Goal: Information Seeking & Learning: Learn about a topic

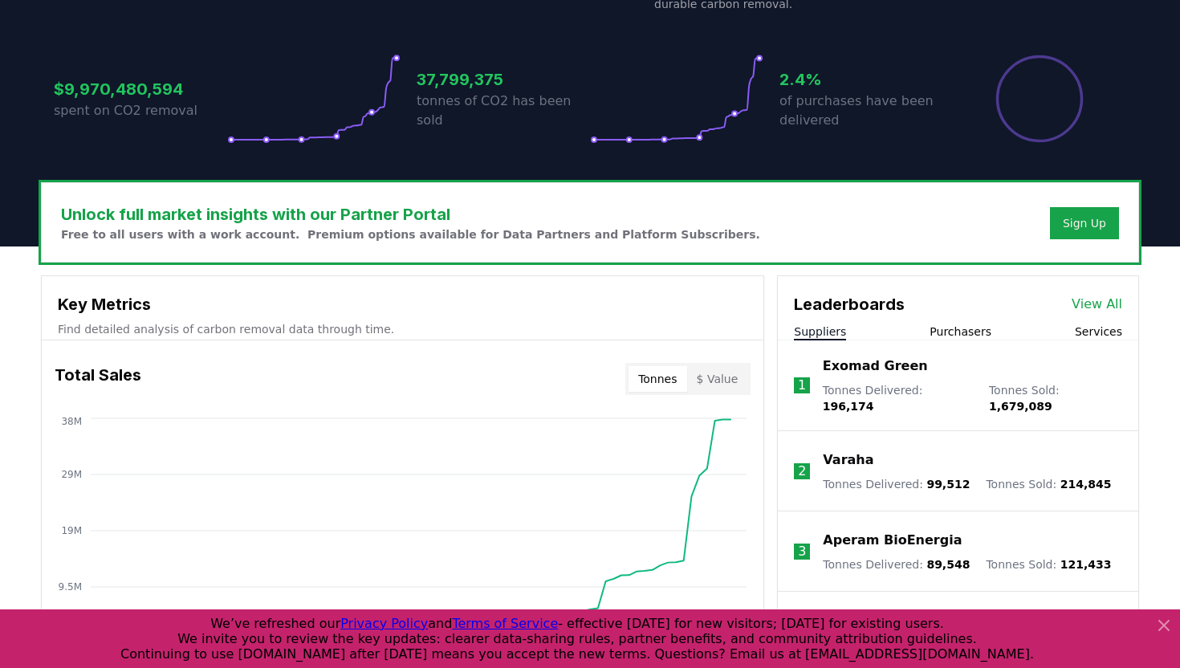
scroll to position [312, 0]
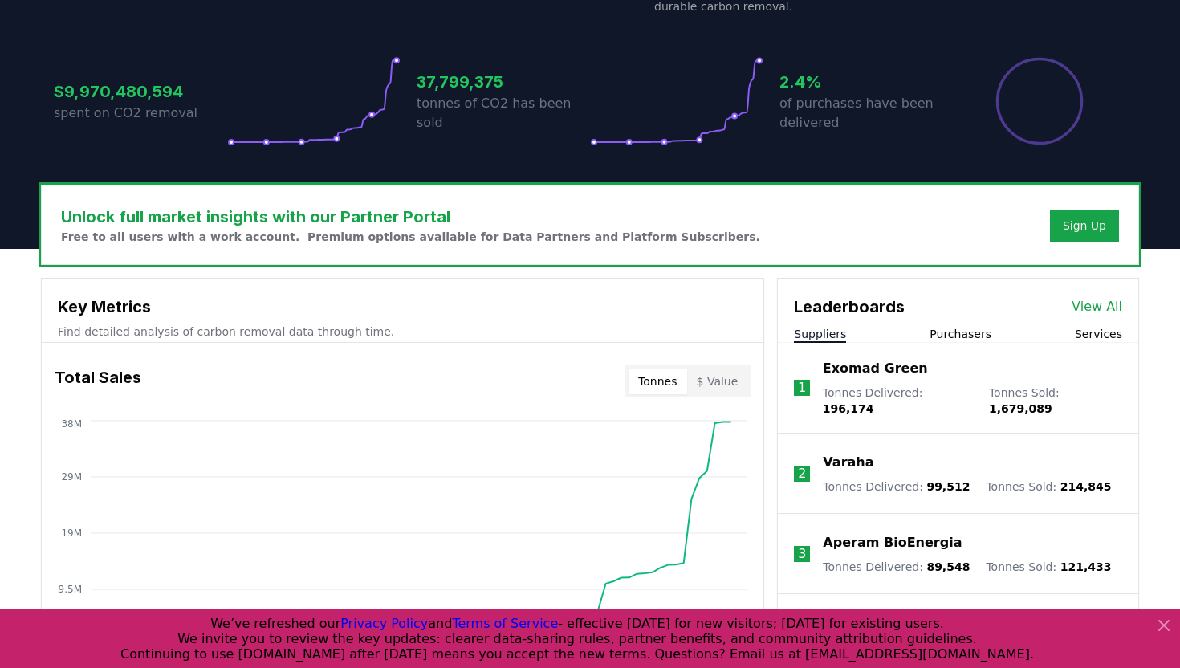
click at [1104, 333] on button "Services" at bounding box center [1098, 334] width 47 height 16
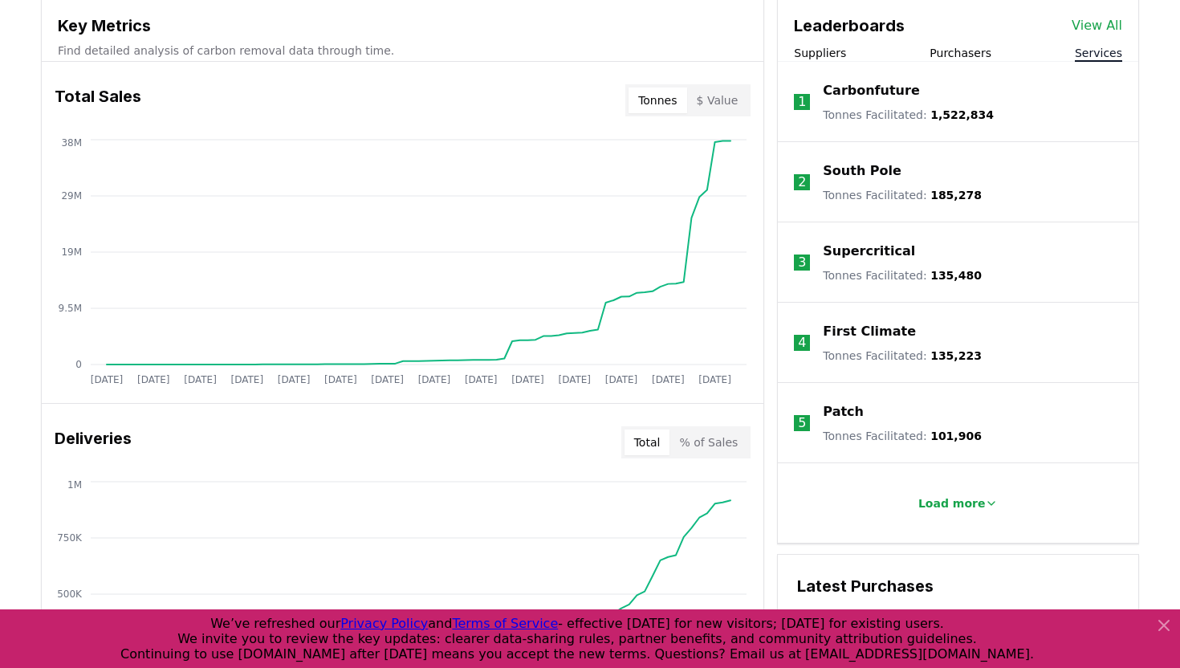
scroll to position [595, 0]
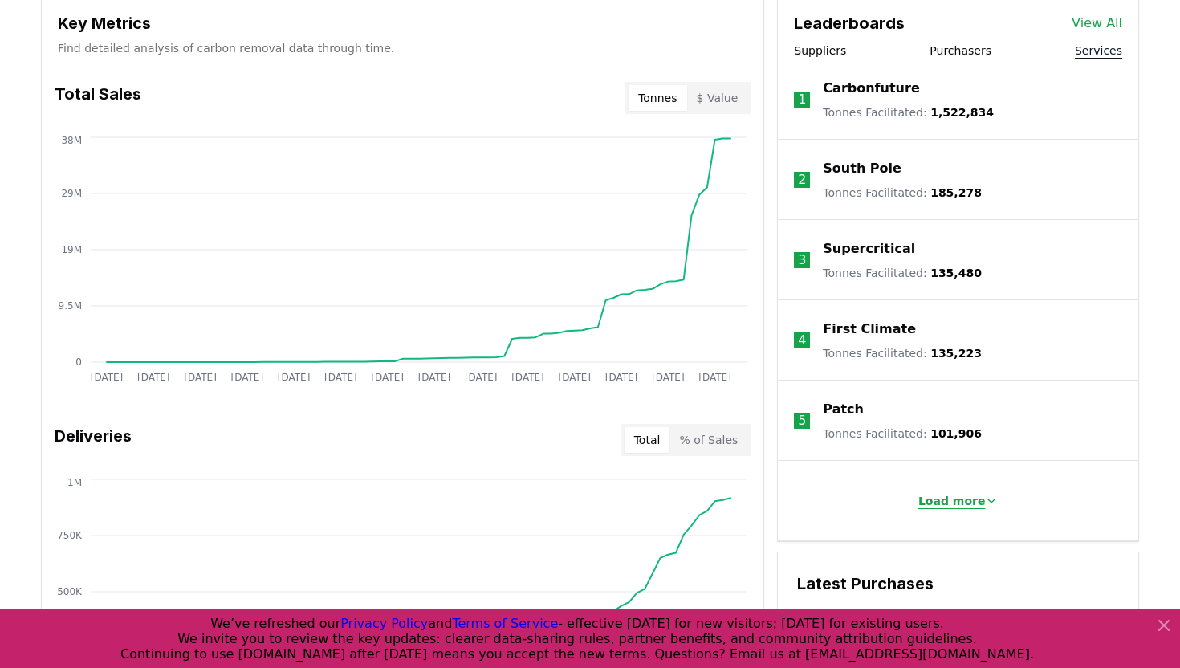
click at [950, 505] on p "Load more" at bounding box center [952, 501] width 67 height 16
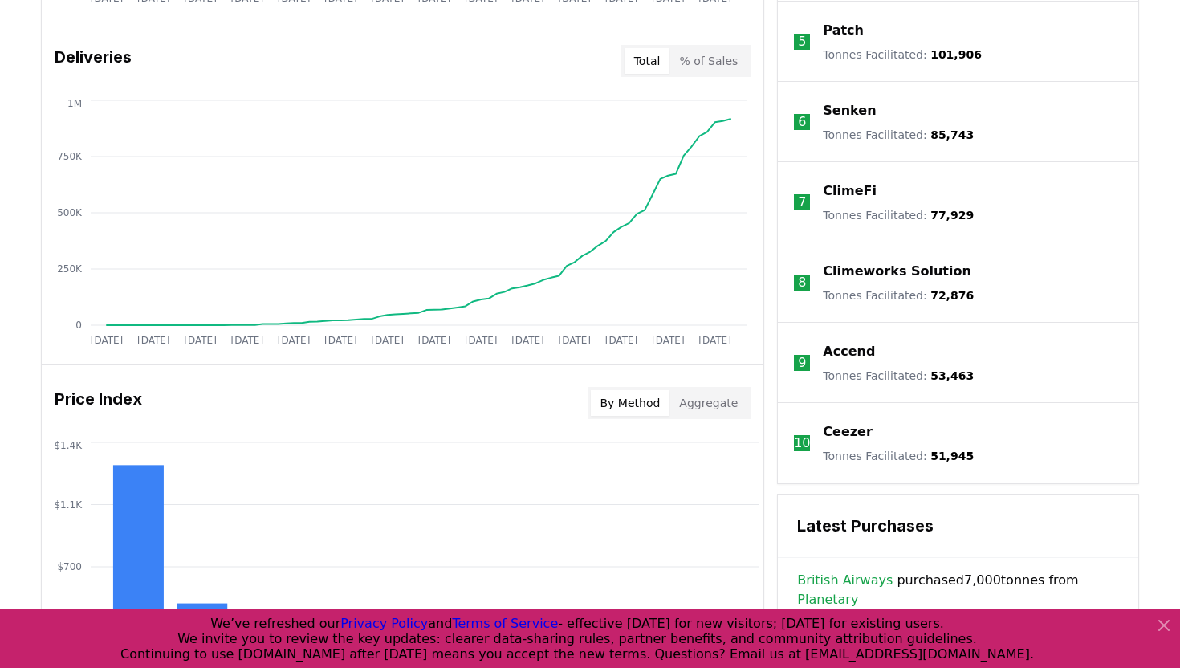
scroll to position [976, 0]
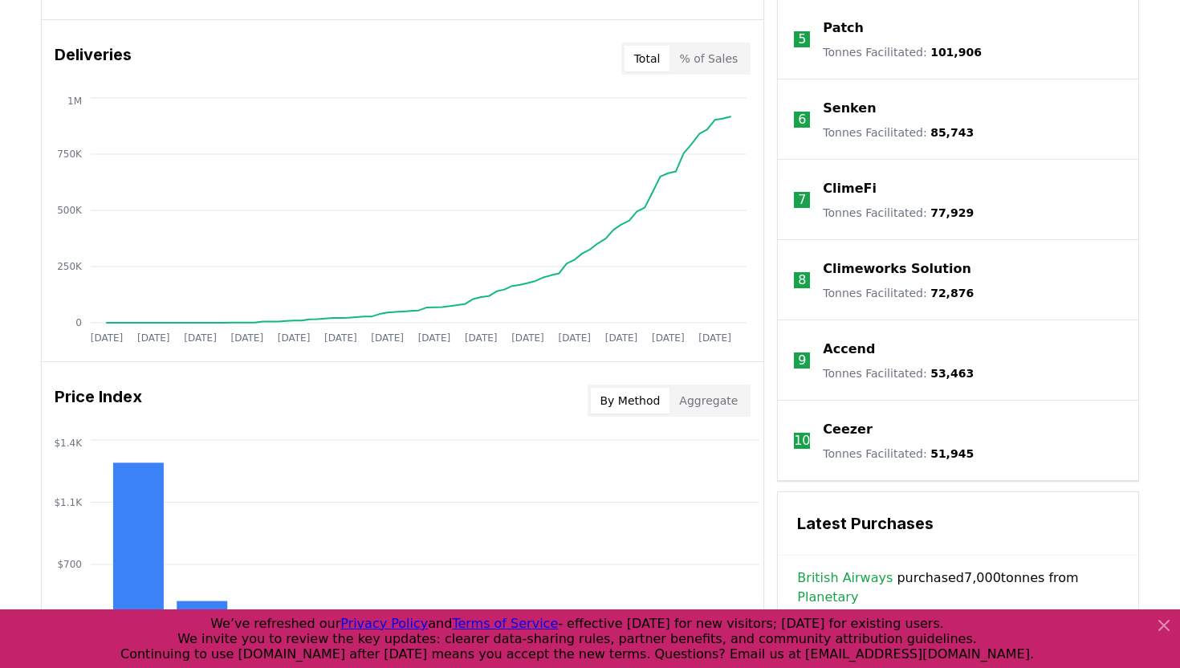
click at [853, 344] on p "Accend" at bounding box center [849, 349] width 52 height 19
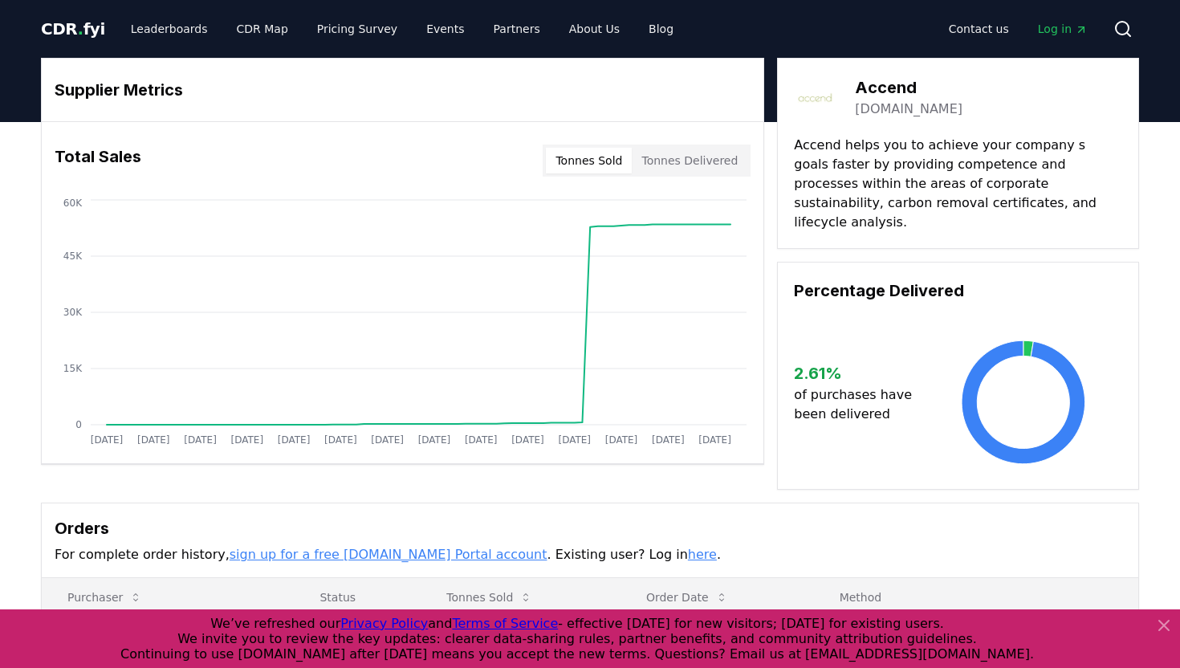
click at [899, 112] on link "accend.no" at bounding box center [909, 109] width 108 height 19
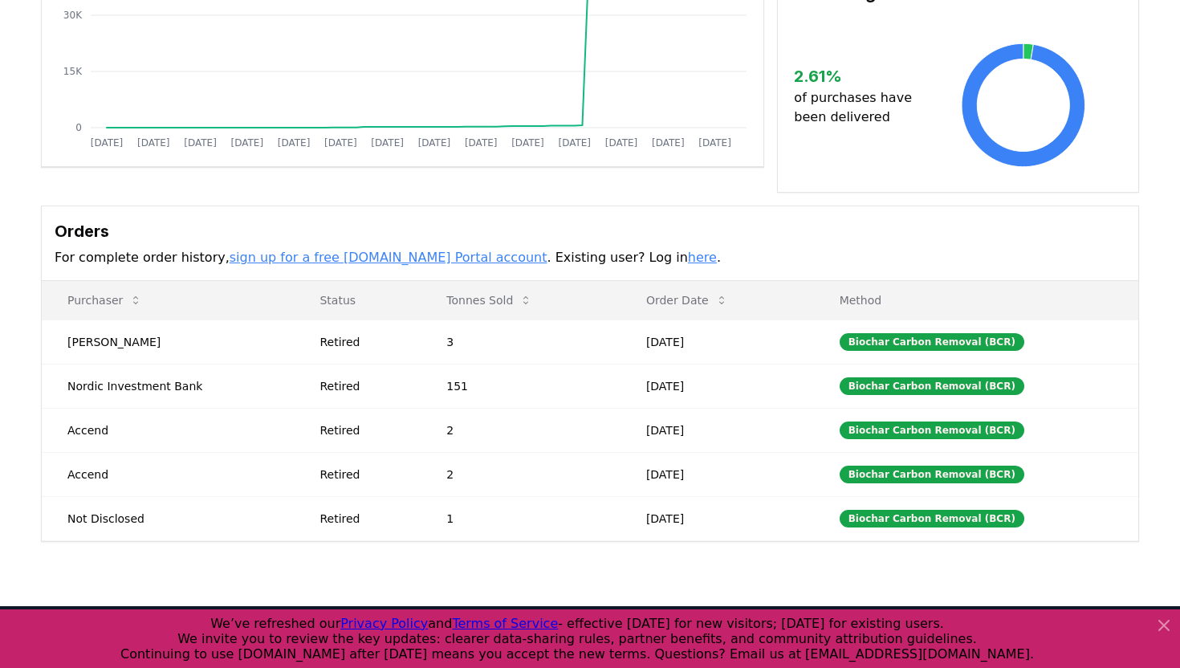
scroll to position [472, 0]
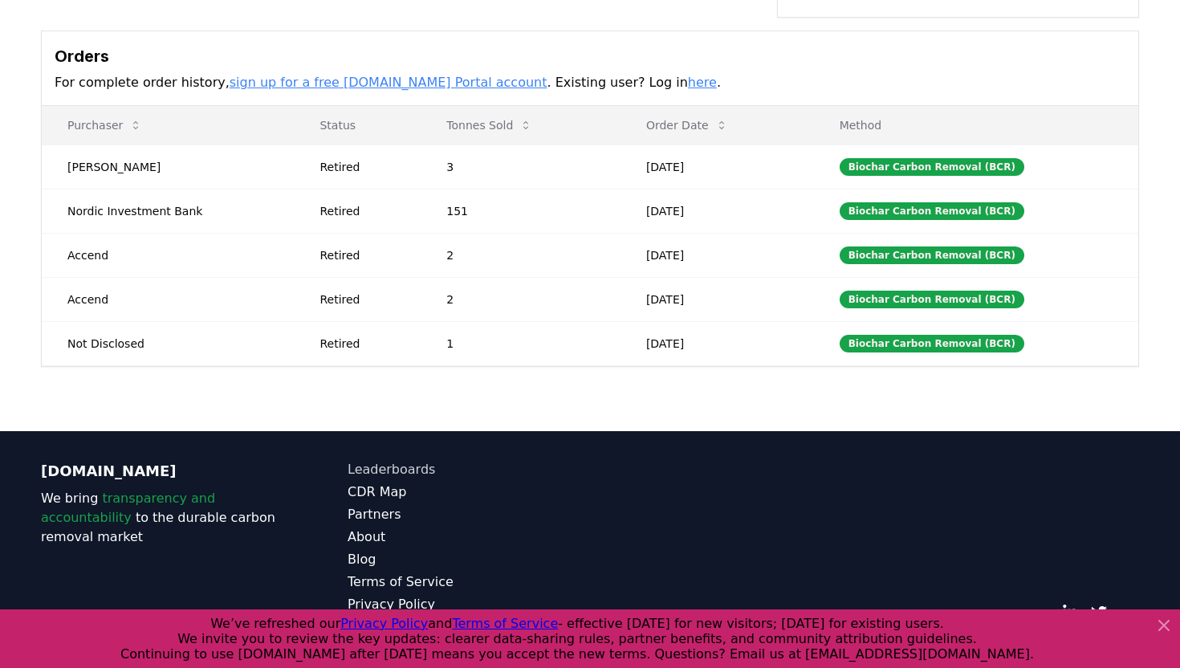
click at [393, 460] on link "Leaderboards" at bounding box center [469, 469] width 243 height 19
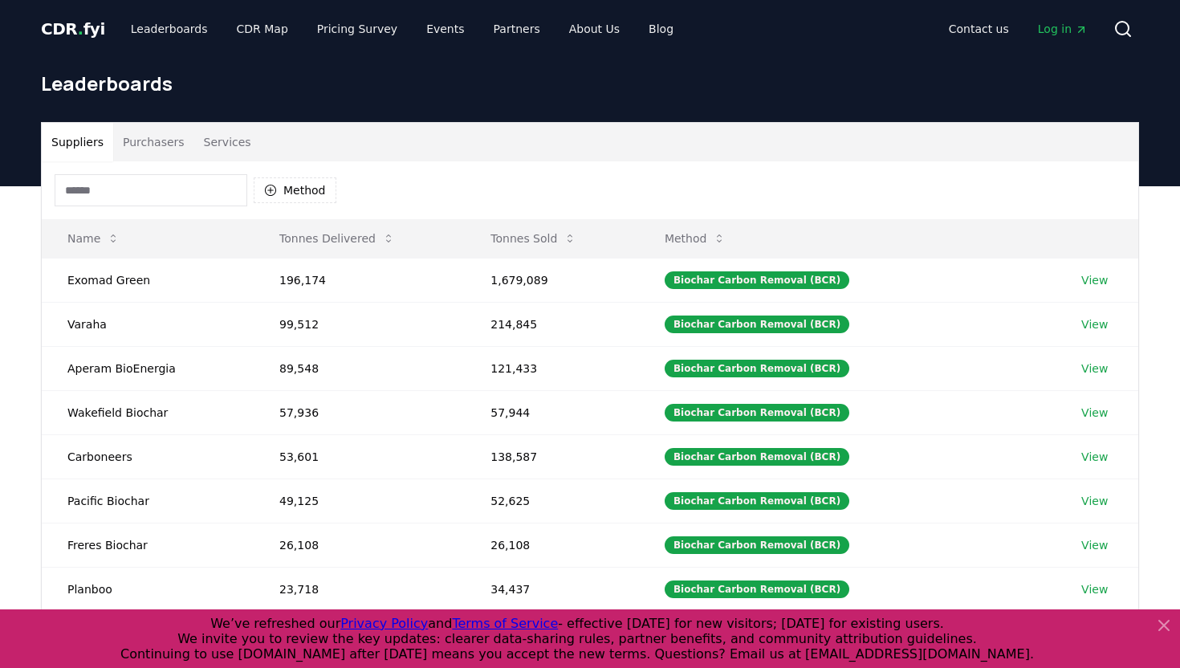
click at [239, 141] on button "Services" at bounding box center [227, 142] width 67 height 39
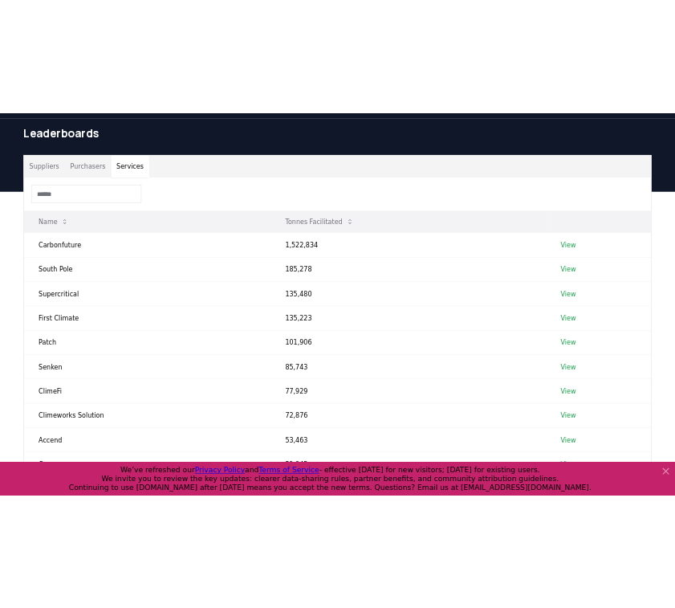
scroll to position [51, 0]
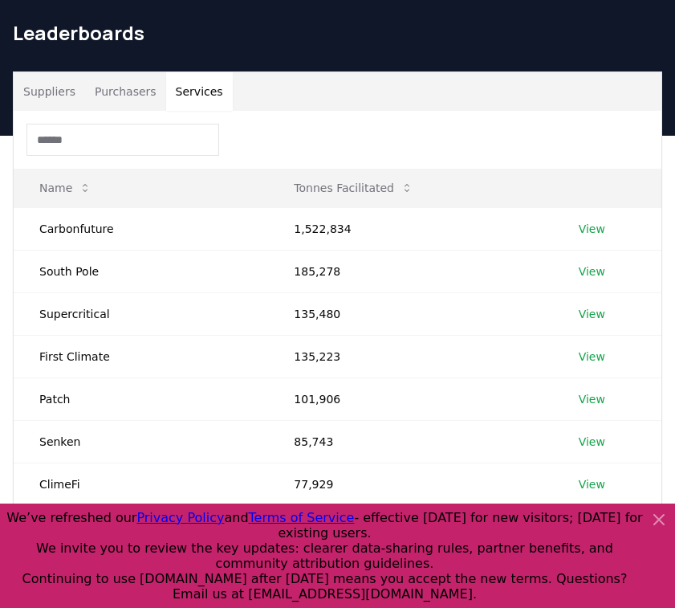
click at [372, 131] on div at bounding box center [338, 140] width 648 height 58
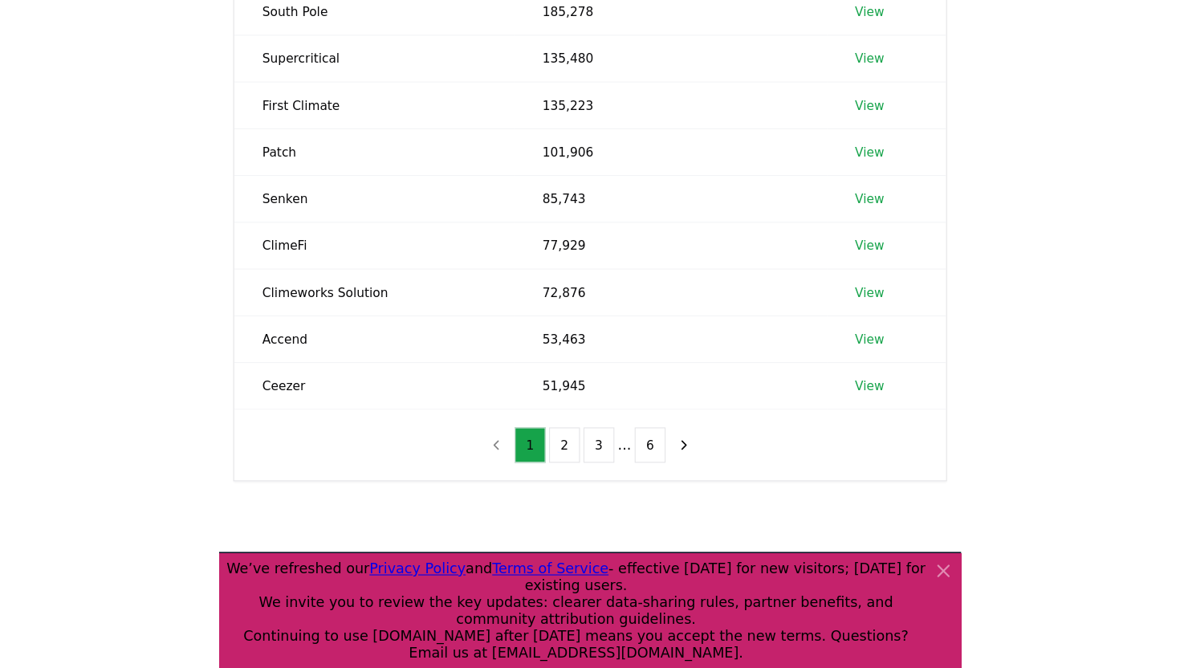
scroll to position [313, 0]
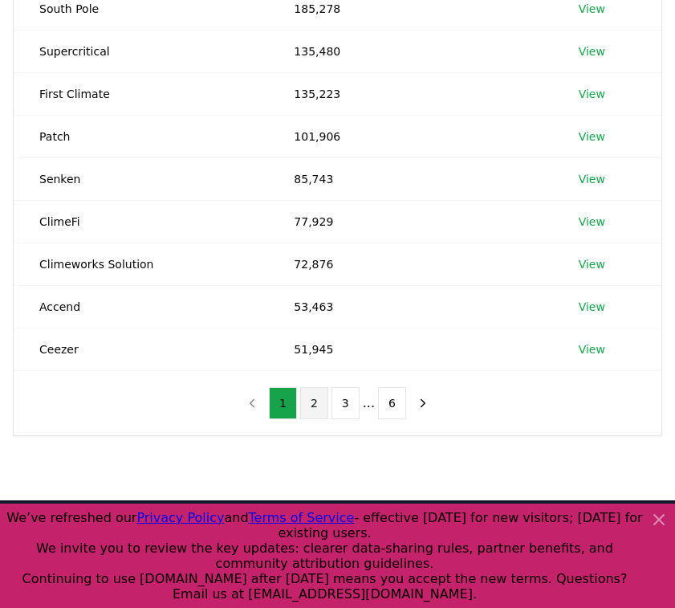
click at [313, 412] on button "2" at bounding box center [314, 403] width 28 height 32
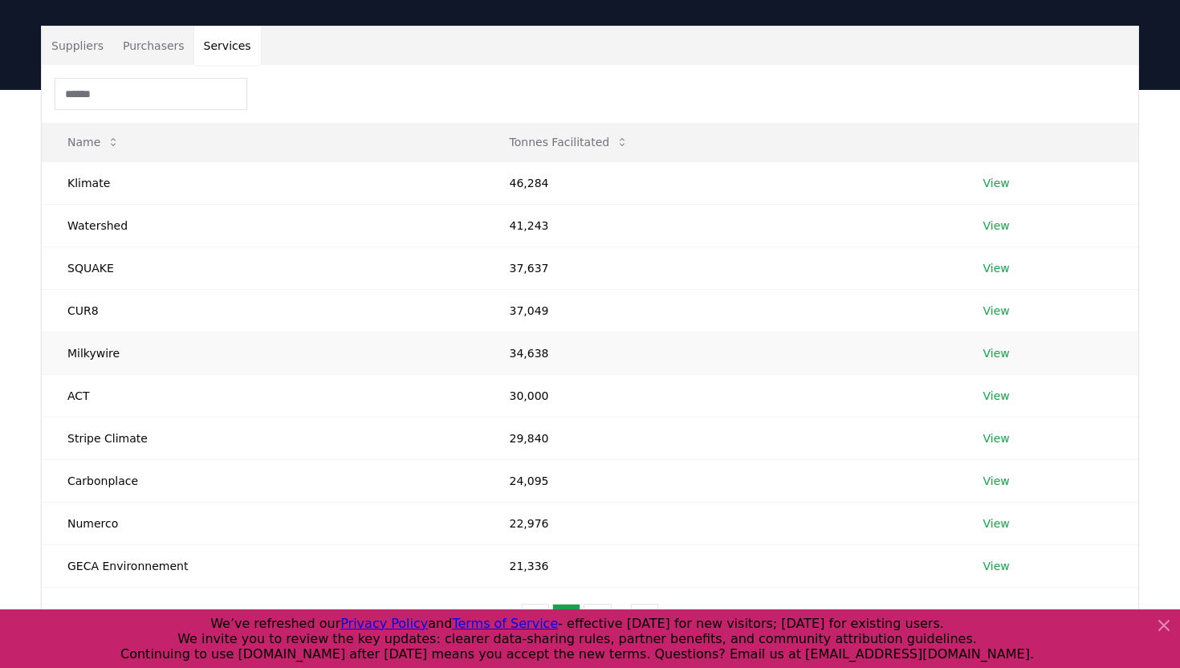
scroll to position [104, 0]
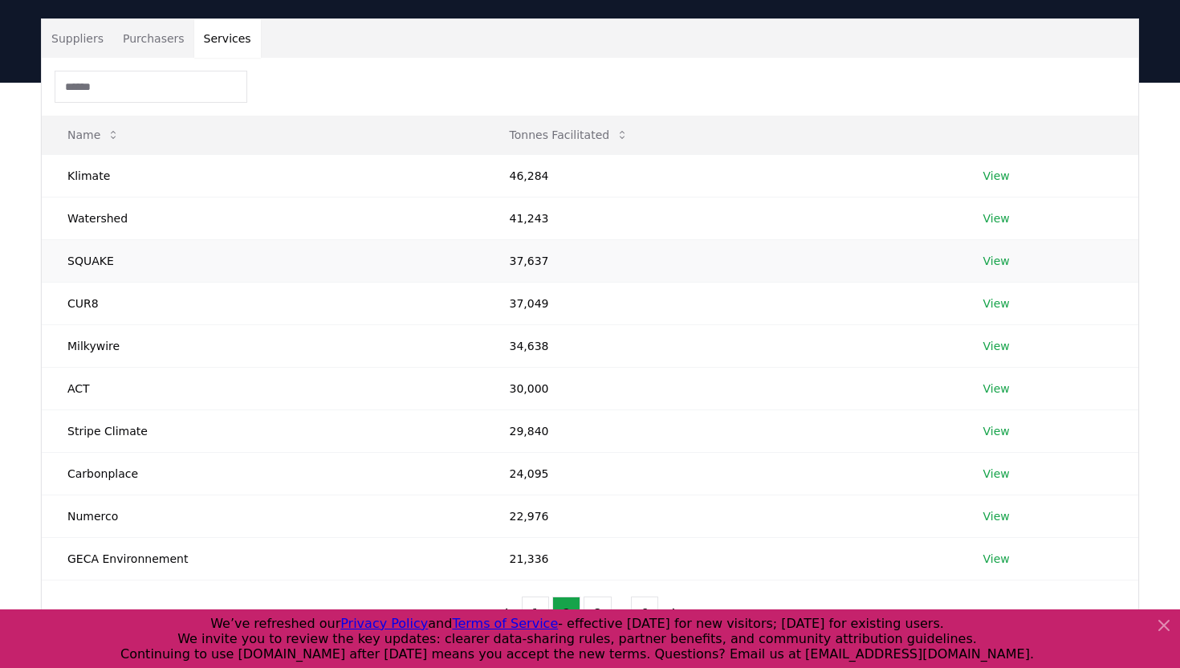
click at [997, 264] on link "View" at bounding box center [997, 261] width 27 height 16
click at [992, 388] on link "View" at bounding box center [997, 389] width 27 height 16
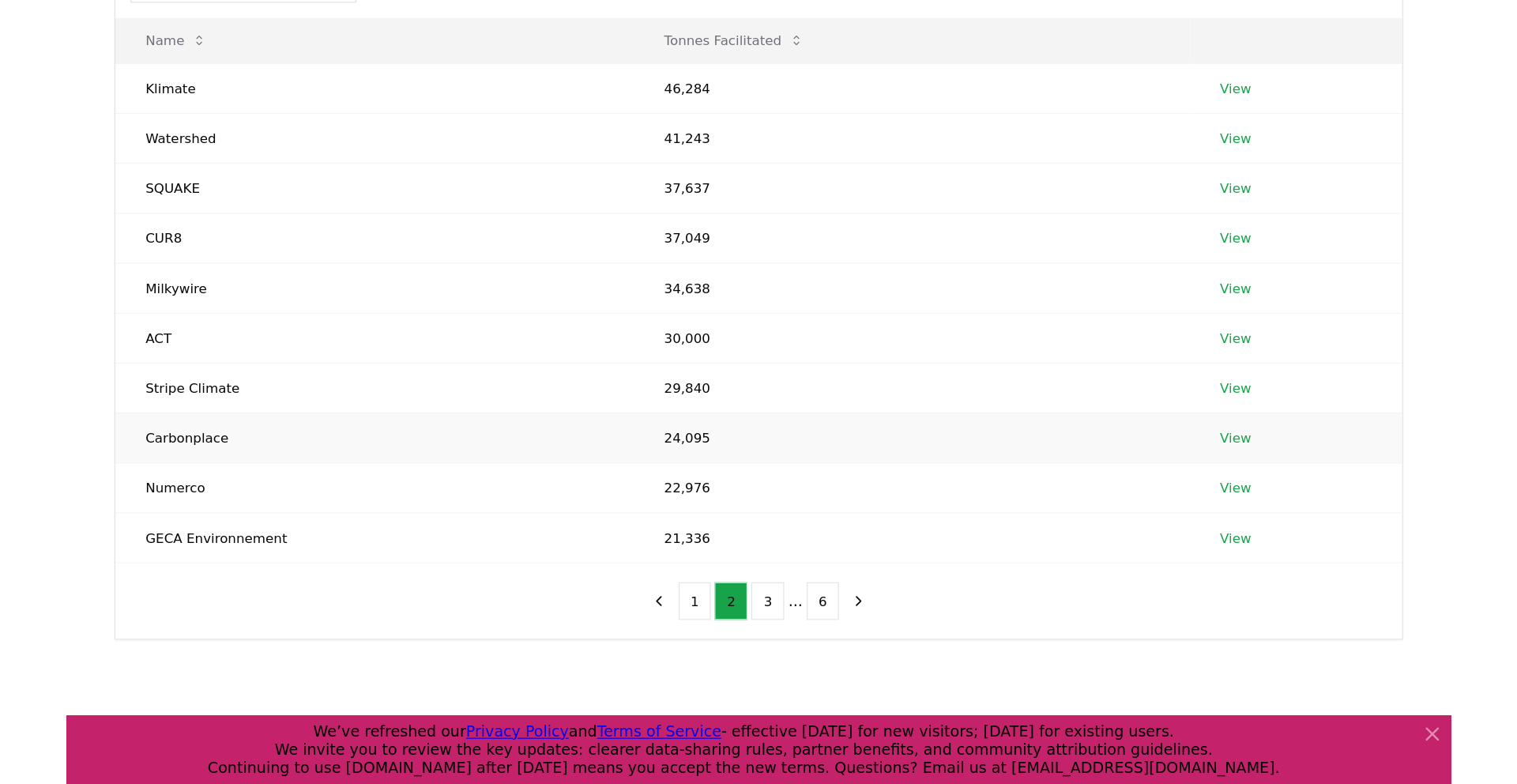
scroll to position [203, 0]
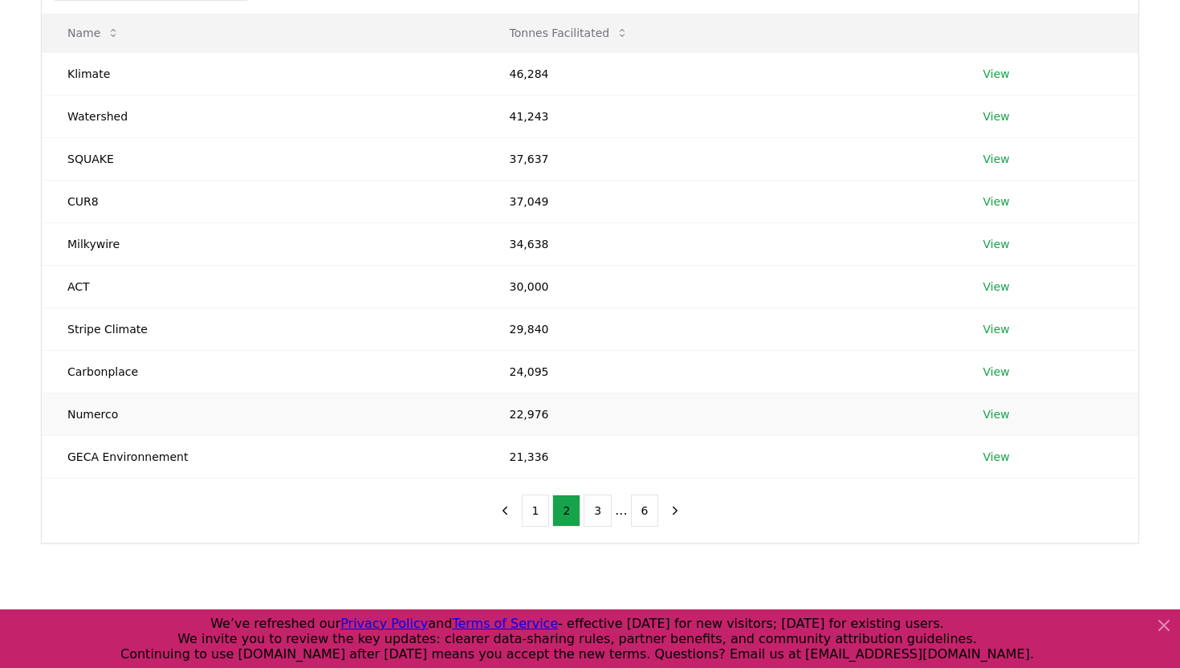
click at [989, 414] on link "View" at bounding box center [997, 414] width 27 height 16
click at [596, 510] on button "3" at bounding box center [598, 511] width 28 height 32
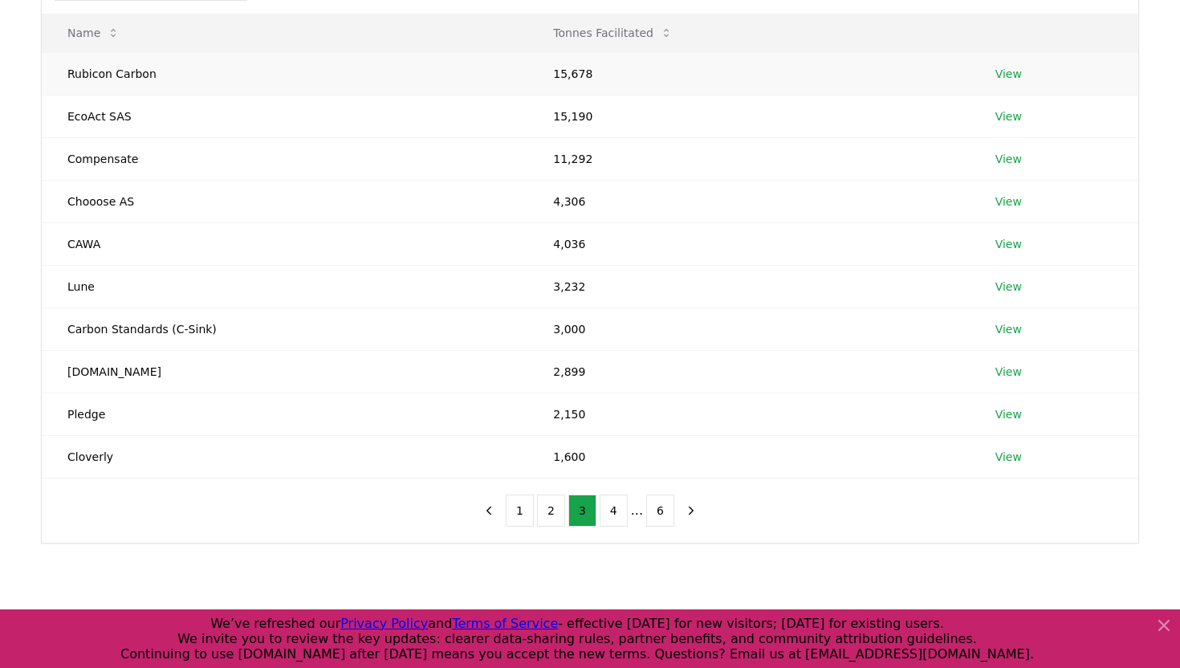
click at [1000, 77] on link "View" at bounding box center [1009, 74] width 27 height 16
click at [996, 113] on link "View" at bounding box center [1009, 116] width 27 height 16
click at [1008, 202] on link "View" at bounding box center [1009, 202] width 27 height 16
click at [999, 242] on link "View" at bounding box center [1009, 244] width 27 height 16
click at [1010, 370] on link "View" at bounding box center [1009, 372] width 27 height 16
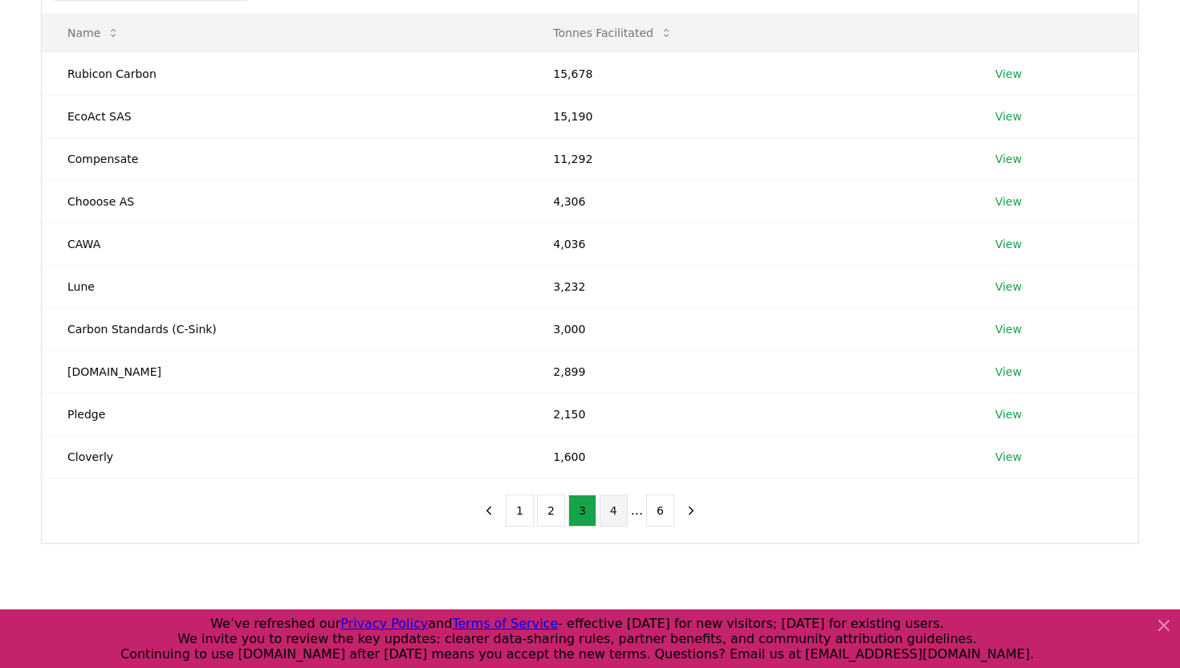
click at [613, 509] on button "4" at bounding box center [614, 511] width 28 height 32
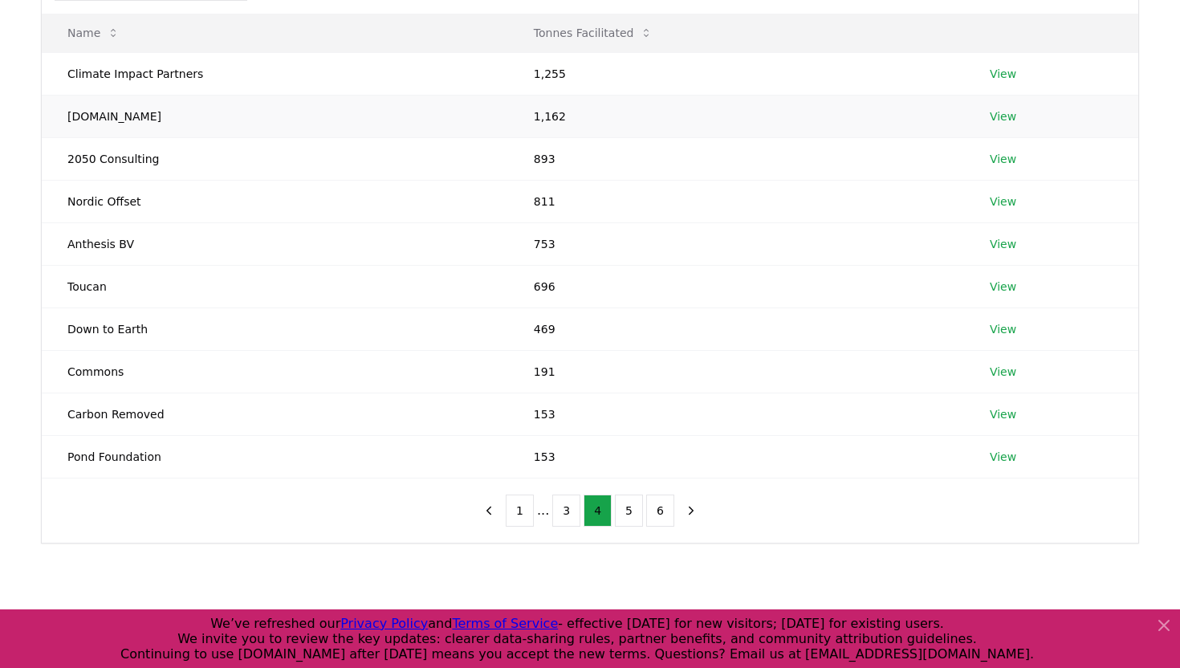
click at [996, 115] on link "View" at bounding box center [1003, 116] width 27 height 16
click at [1001, 159] on link "View" at bounding box center [1003, 159] width 27 height 16
click at [997, 200] on link "View" at bounding box center [1003, 202] width 27 height 16
click at [1003, 243] on link "View" at bounding box center [1003, 244] width 27 height 16
click at [1000, 369] on link "View" at bounding box center [1003, 372] width 27 height 16
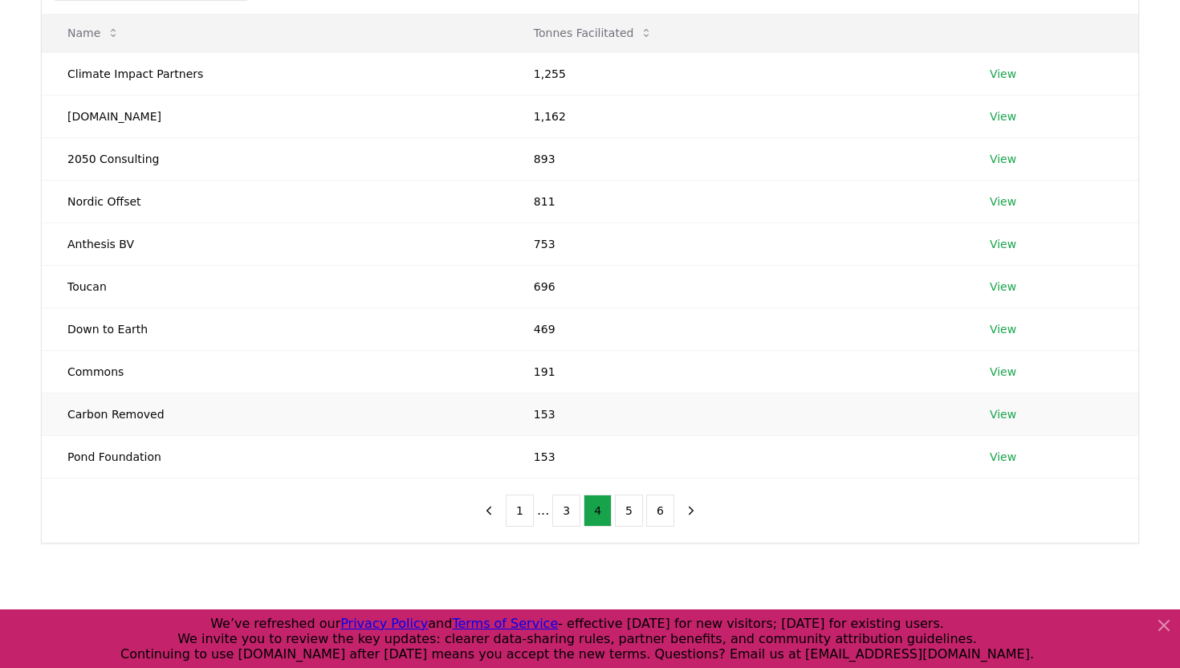
click at [1000, 410] on link "View" at bounding box center [1003, 414] width 27 height 16
click at [1001, 455] on link "View" at bounding box center [1003, 457] width 27 height 16
click at [627, 511] on button "5" at bounding box center [629, 511] width 28 height 32
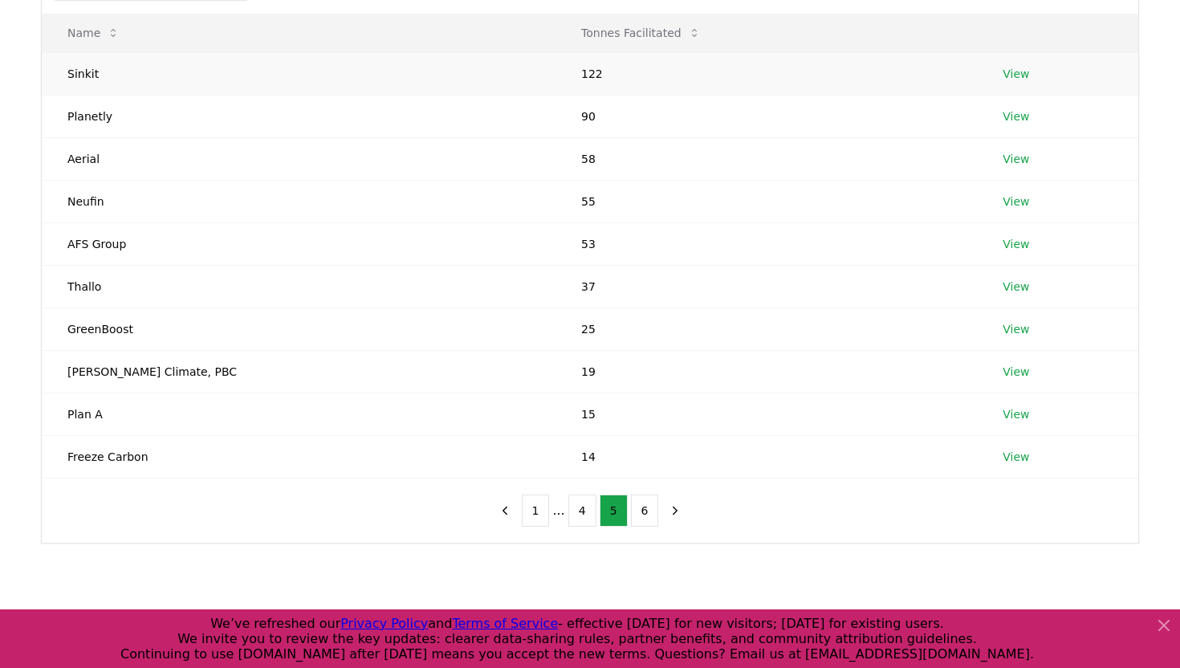
click at [1003, 75] on link "View" at bounding box center [1016, 74] width 27 height 16
click at [1003, 112] on link "View" at bounding box center [1016, 116] width 27 height 16
click at [1003, 161] on link "View" at bounding box center [1016, 159] width 27 height 16
click at [1003, 204] on link "View" at bounding box center [1016, 202] width 27 height 16
click at [1003, 455] on link "View" at bounding box center [1016, 457] width 27 height 16
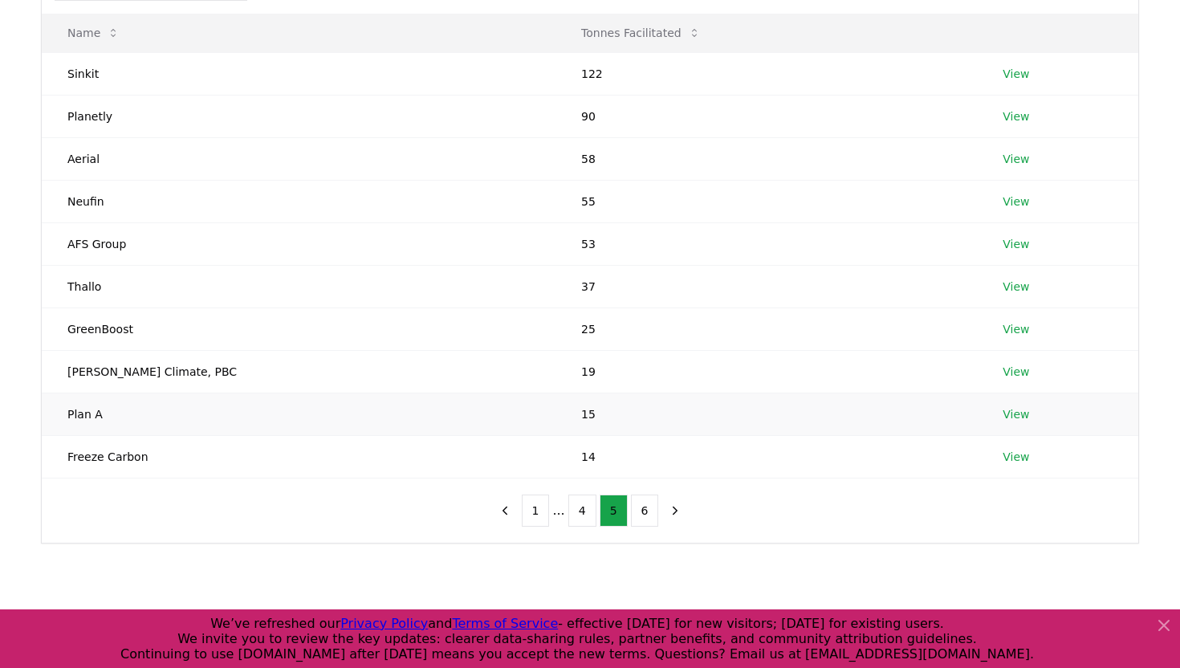
click at [1003, 412] on link "View" at bounding box center [1016, 414] width 27 height 16
click at [1003, 330] on link "View" at bounding box center [1016, 329] width 27 height 16
click at [1003, 285] on link "View" at bounding box center [1016, 287] width 27 height 16
click at [1003, 243] on link "View" at bounding box center [1016, 244] width 27 height 16
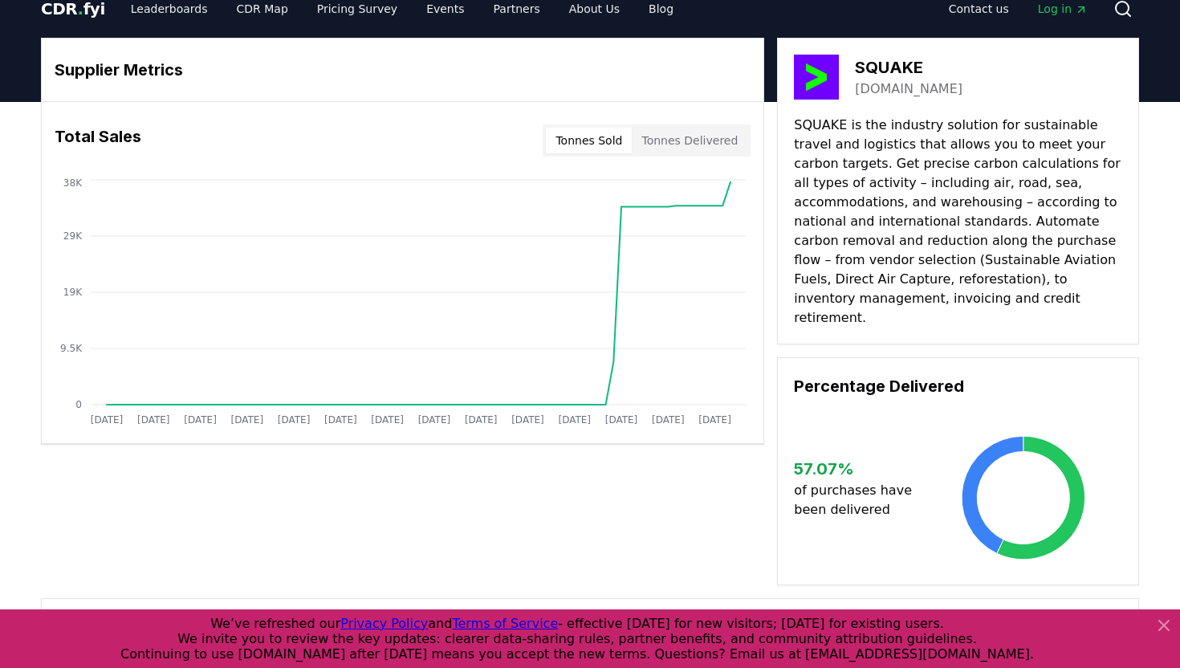
scroll to position [18, 0]
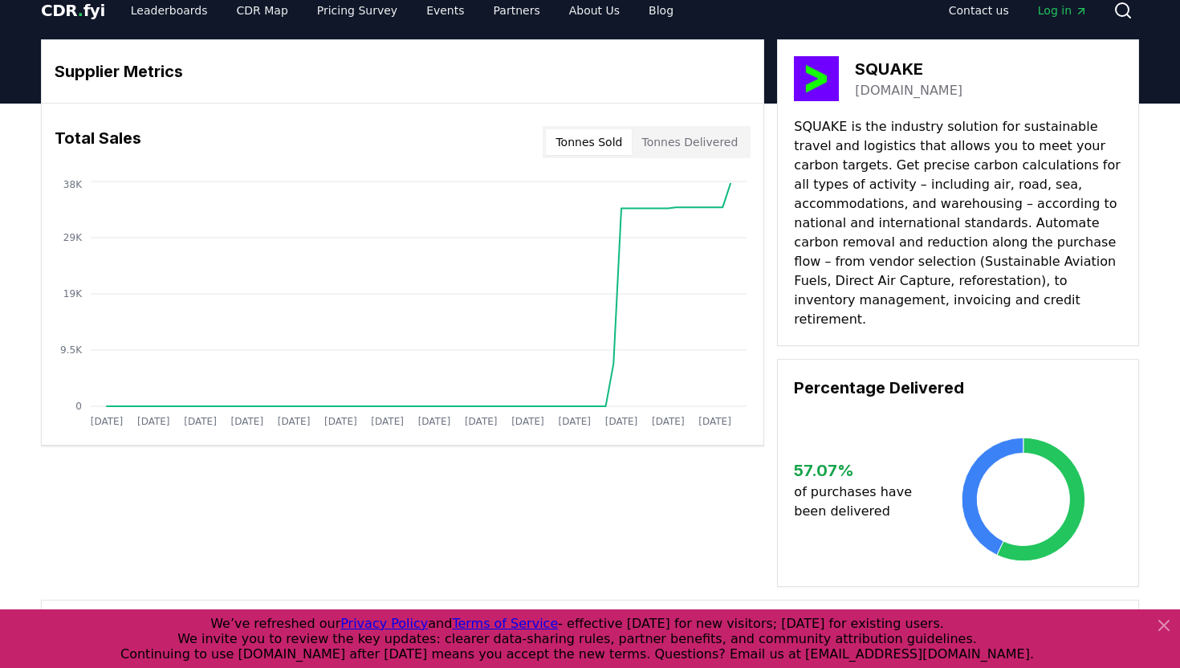
click at [897, 87] on link "squake.earth" at bounding box center [909, 90] width 108 height 19
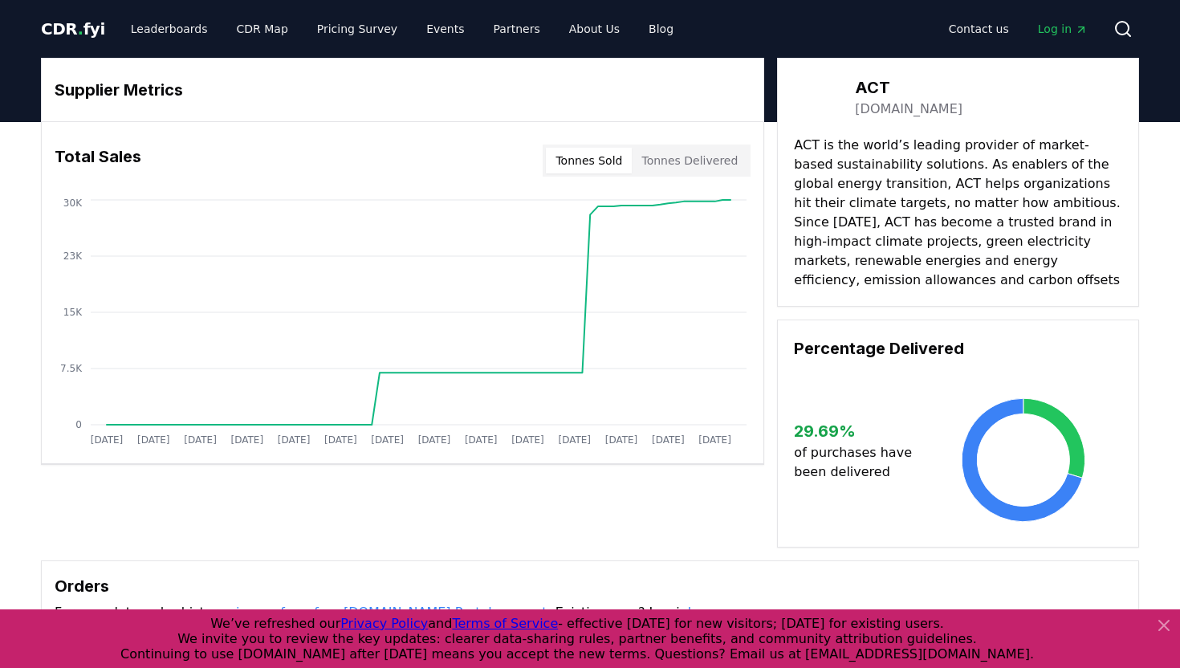
click at [898, 110] on link "[DOMAIN_NAME]" at bounding box center [909, 109] width 108 height 19
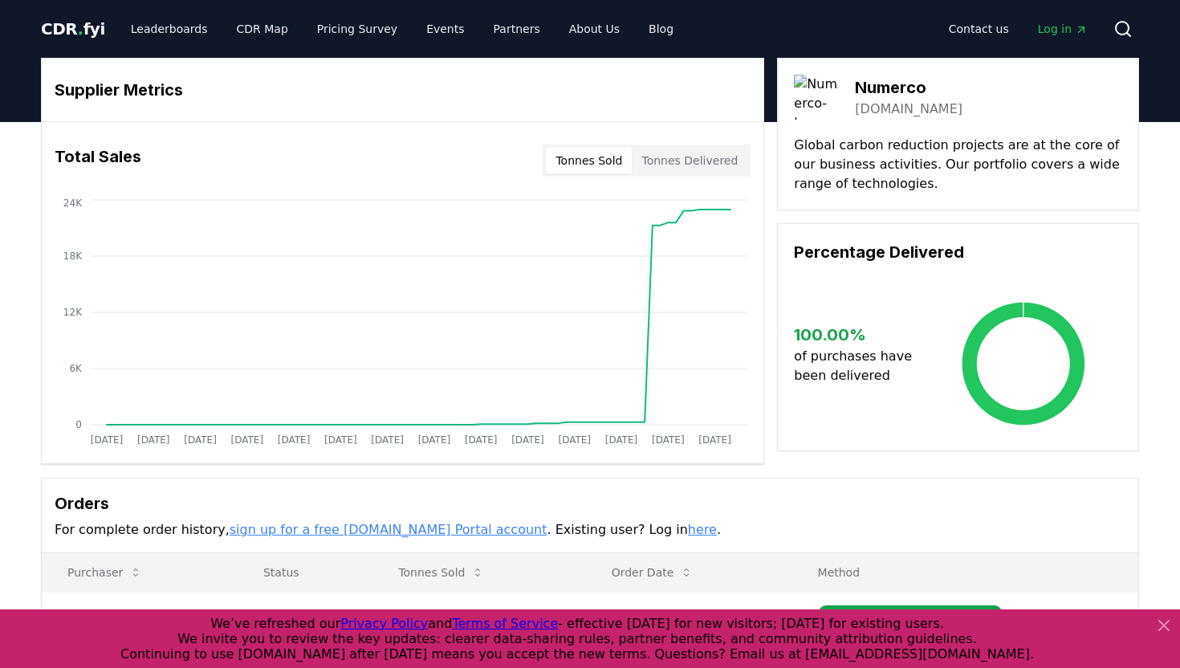
click at [907, 107] on link "numerco.com" at bounding box center [909, 109] width 108 height 19
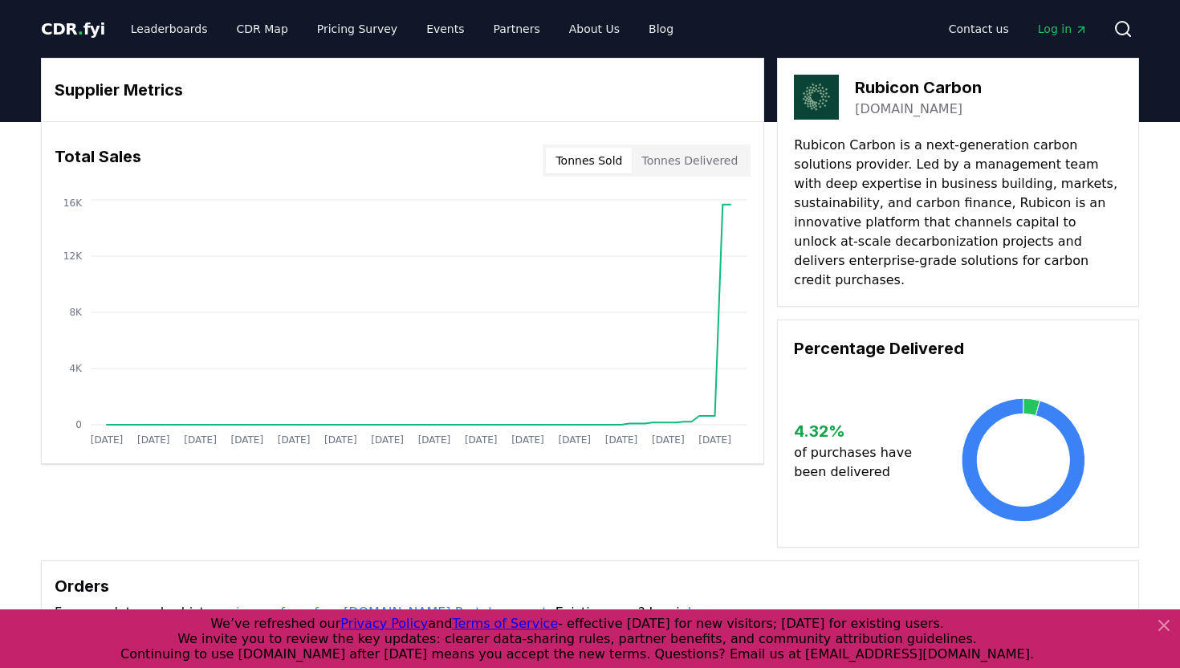
click at [900, 108] on link "[DOMAIN_NAME]" at bounding box center [909, 109] width 108 height 19
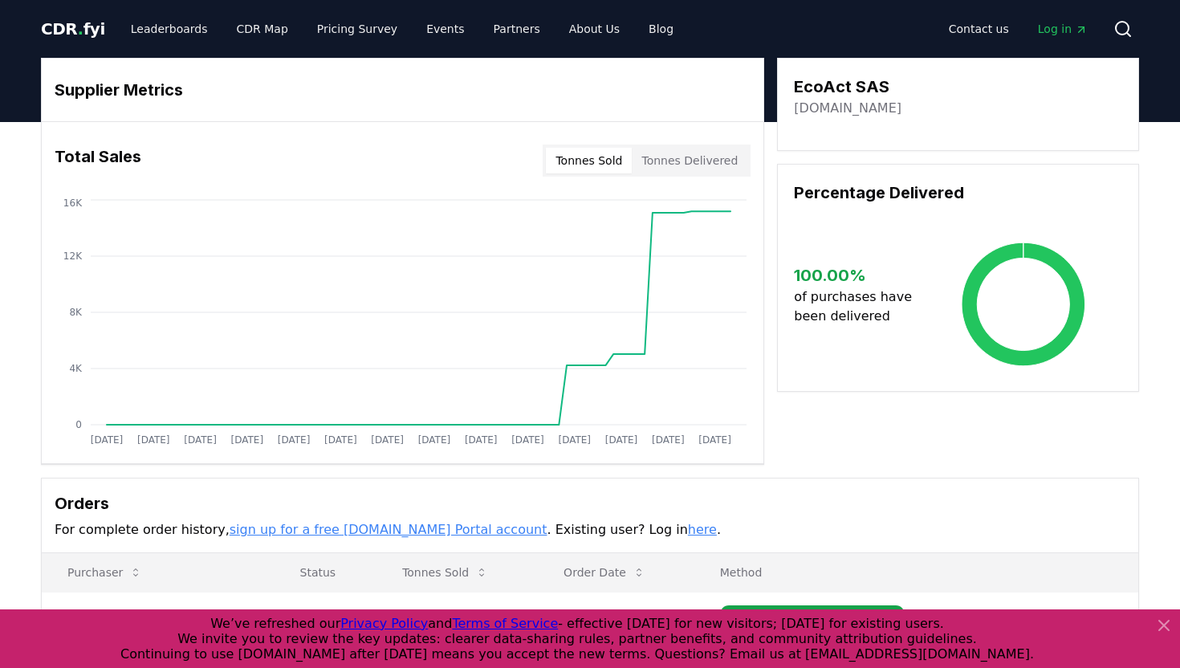
click at [838, 105] on link "[DOMAIN_NAME]" at bounding box center [848, 108] width 108 height 19
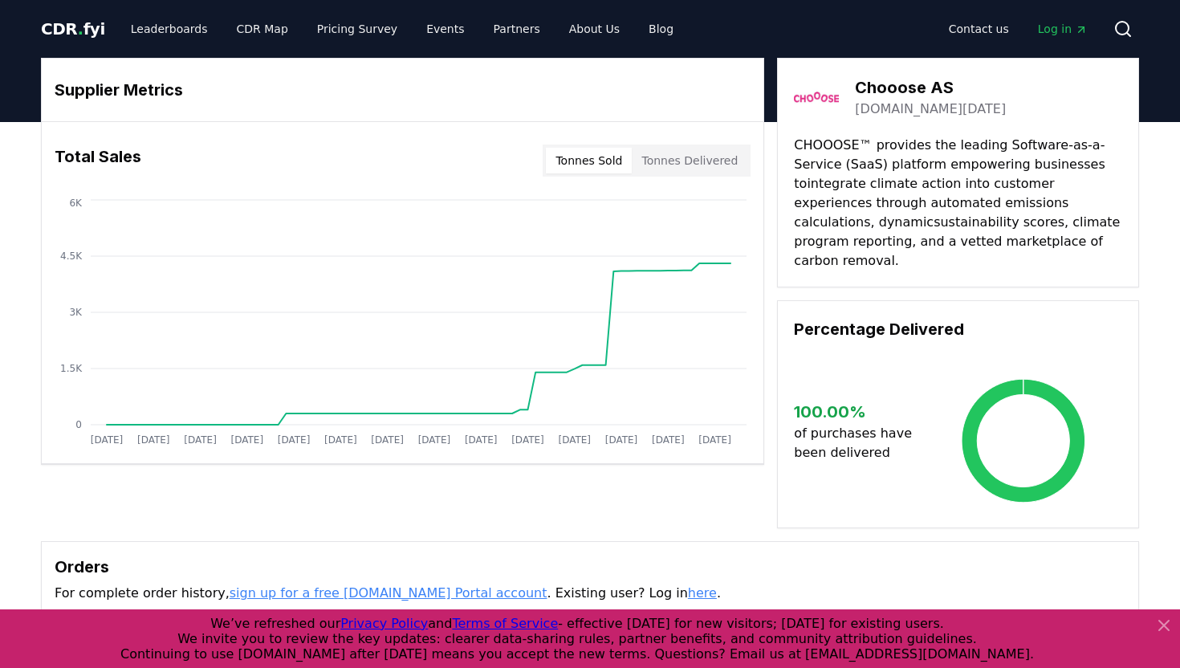
click at [897, 110] on link "chooose.today" at bounding box center [930, 109] width 151 height 19
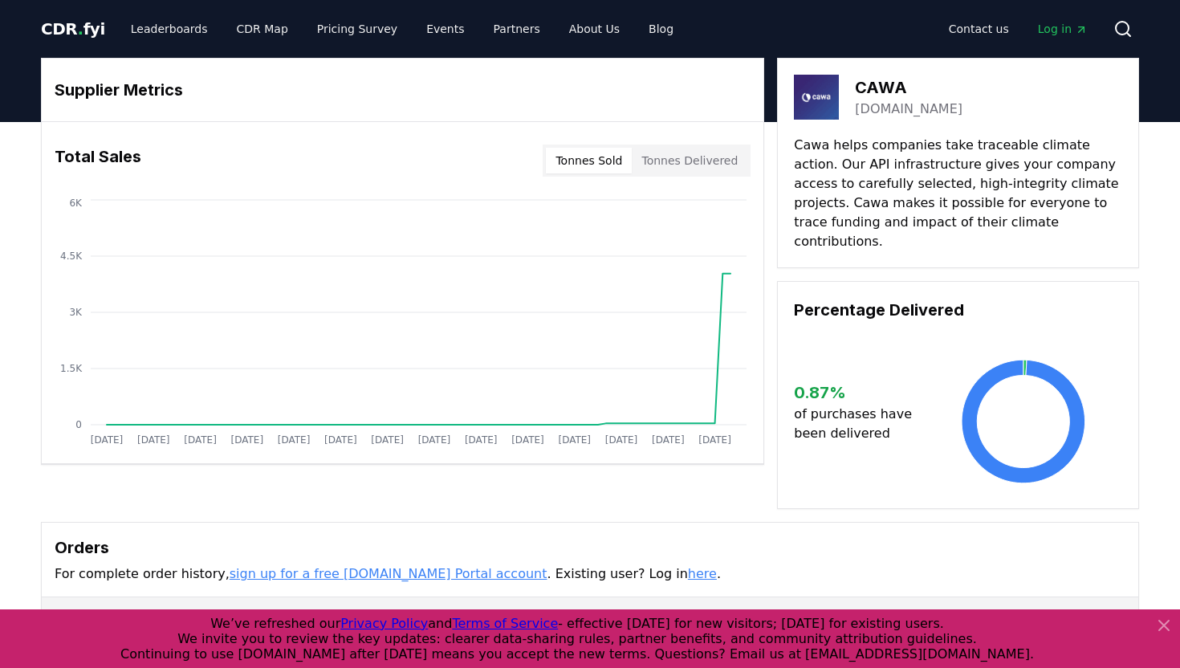
click at [886, 111] on link "[DOMAIN_NAME]" at bounding box center [909, 109] width 108 height 19
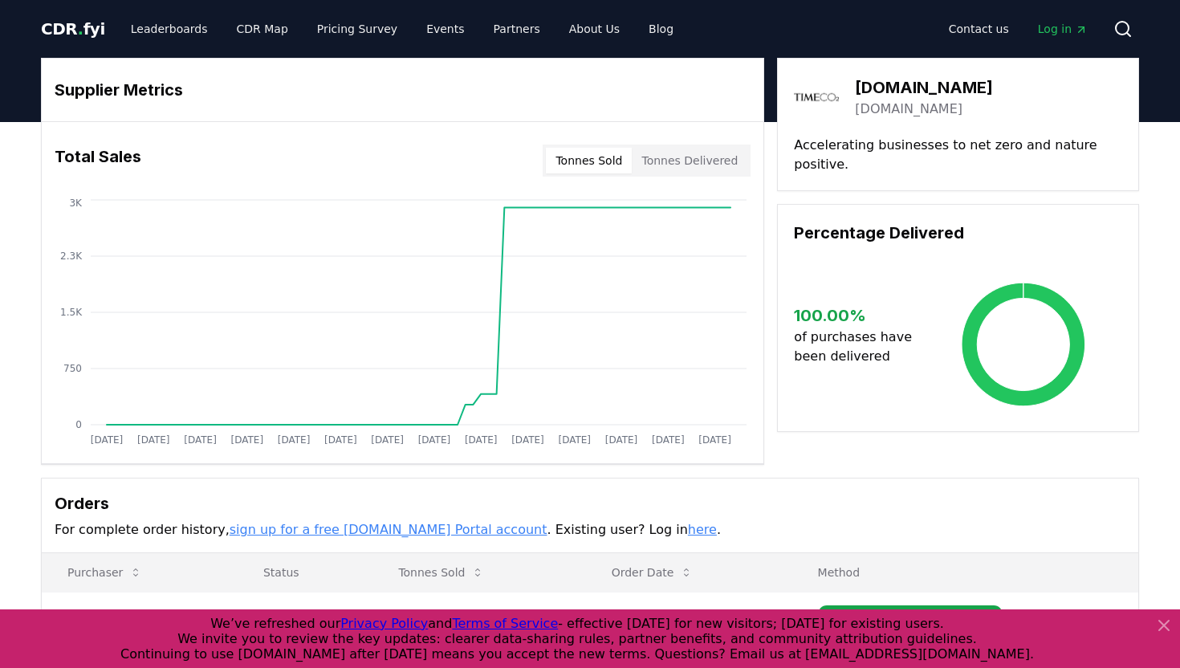
click at [895, 108] on link "[DOMAIN_NAME]" at bounding box center [909, 109] width 108 height 19
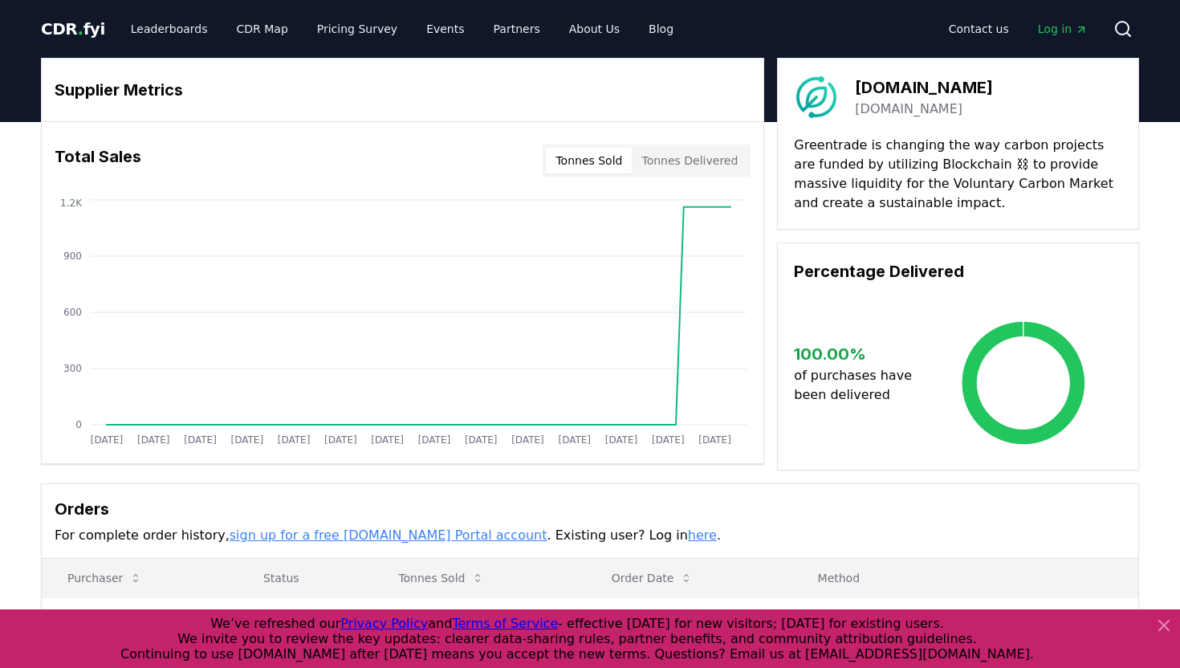
click at [884, 106] on link "greentrade.tech" at bounding box center [909, 109] width 108 height 19
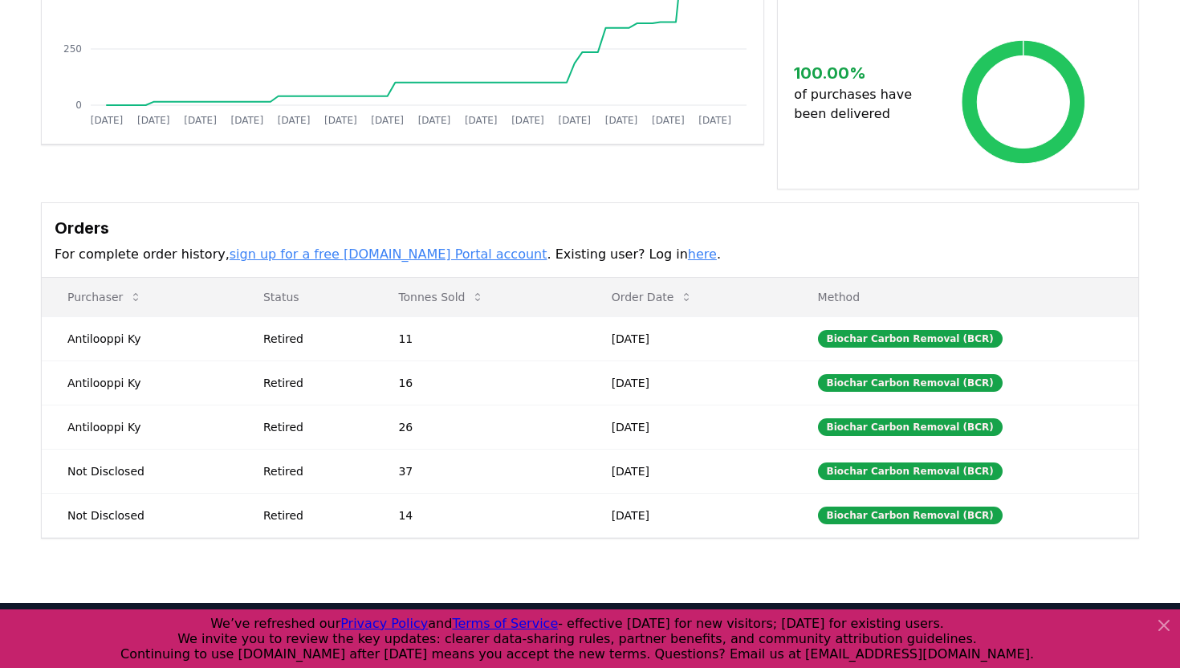
scroll to position [322, 0]
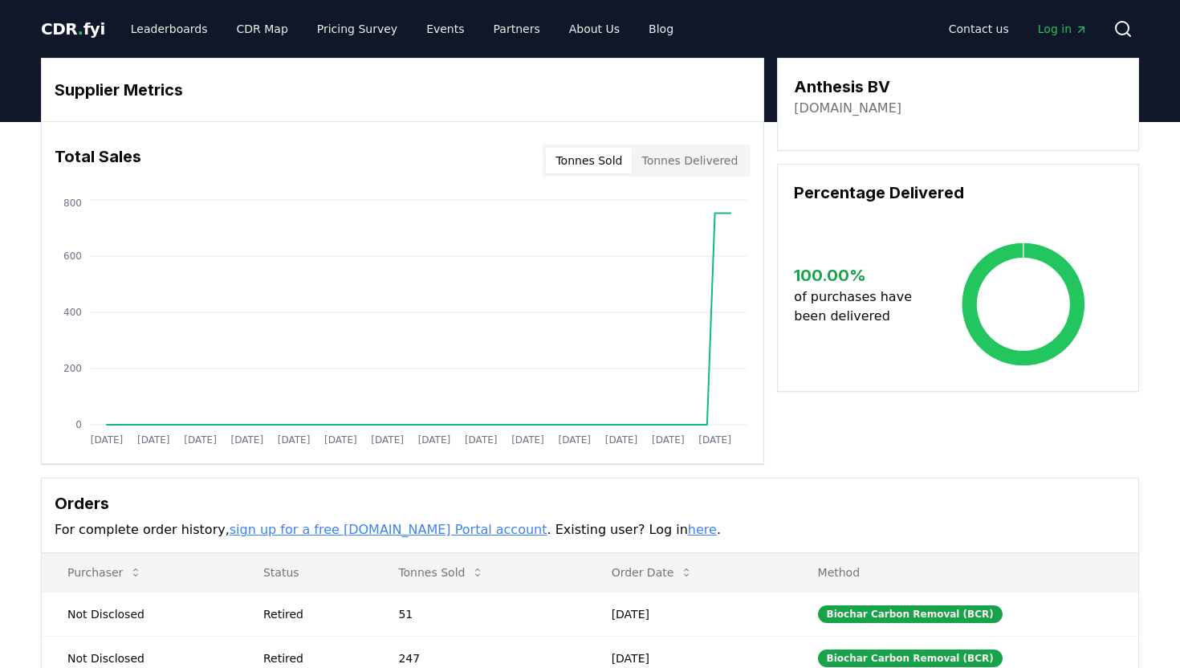
click at [856, 109] on link "[DOMAIN_NAME]" at bounding box center [848, 108] width 108 height 19
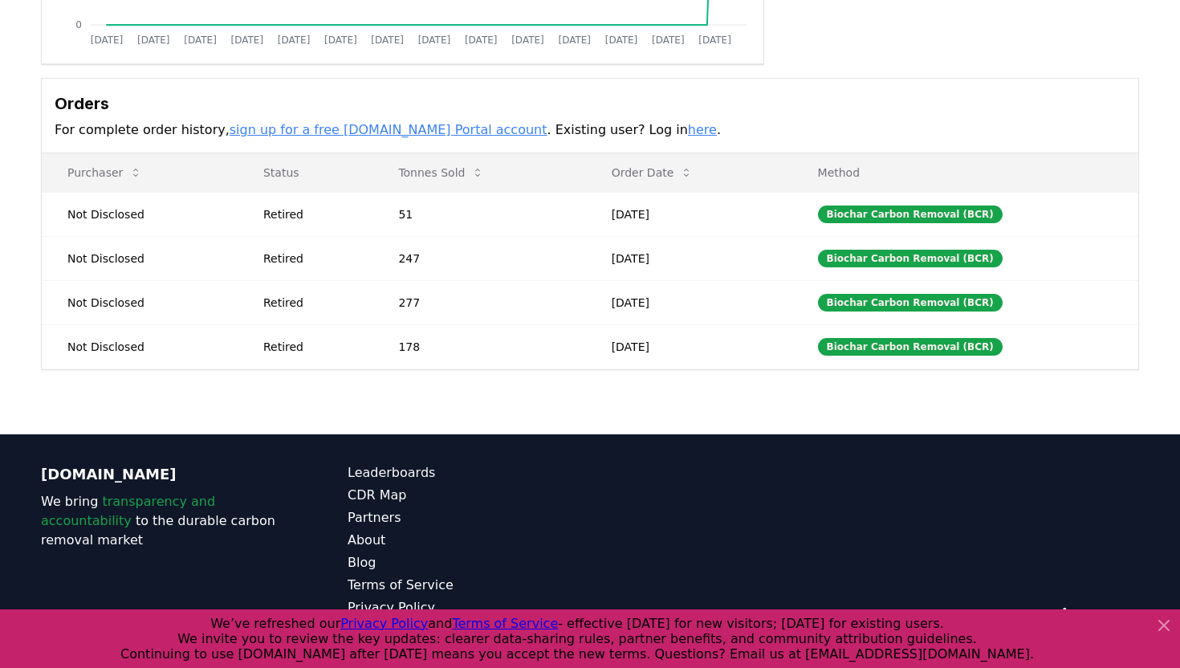
scroll to position [402, 0]
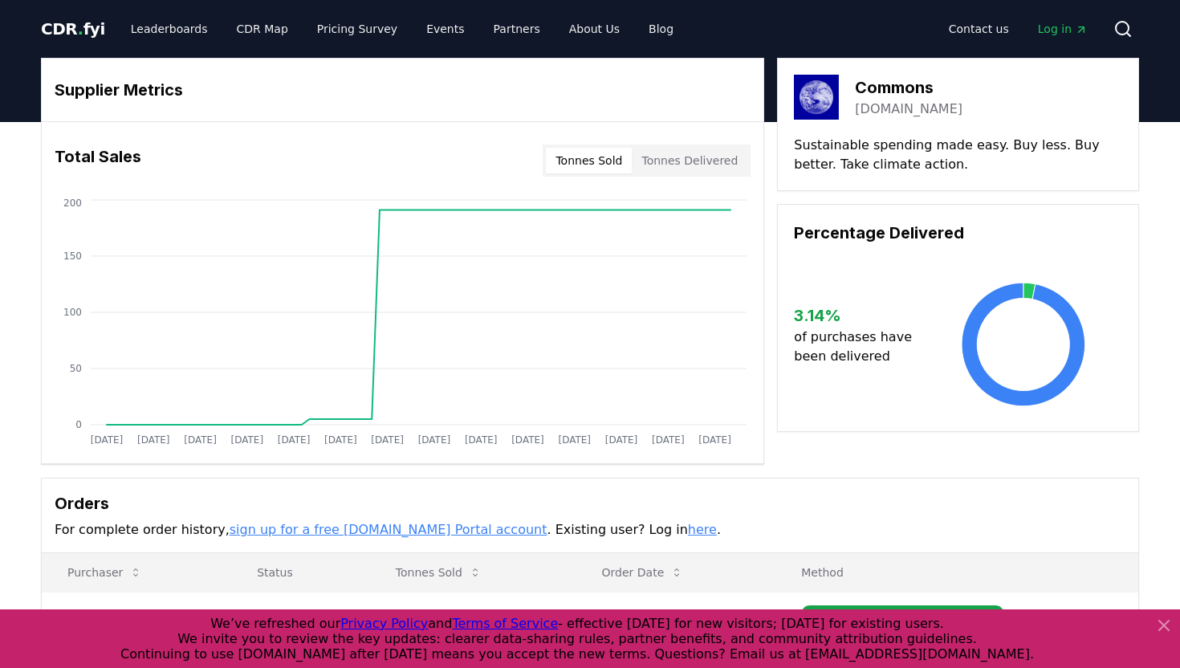
click at [894, 107] on link "[DOMAIN_NAME]" at bounding box center [909, 109] width 108 height 19
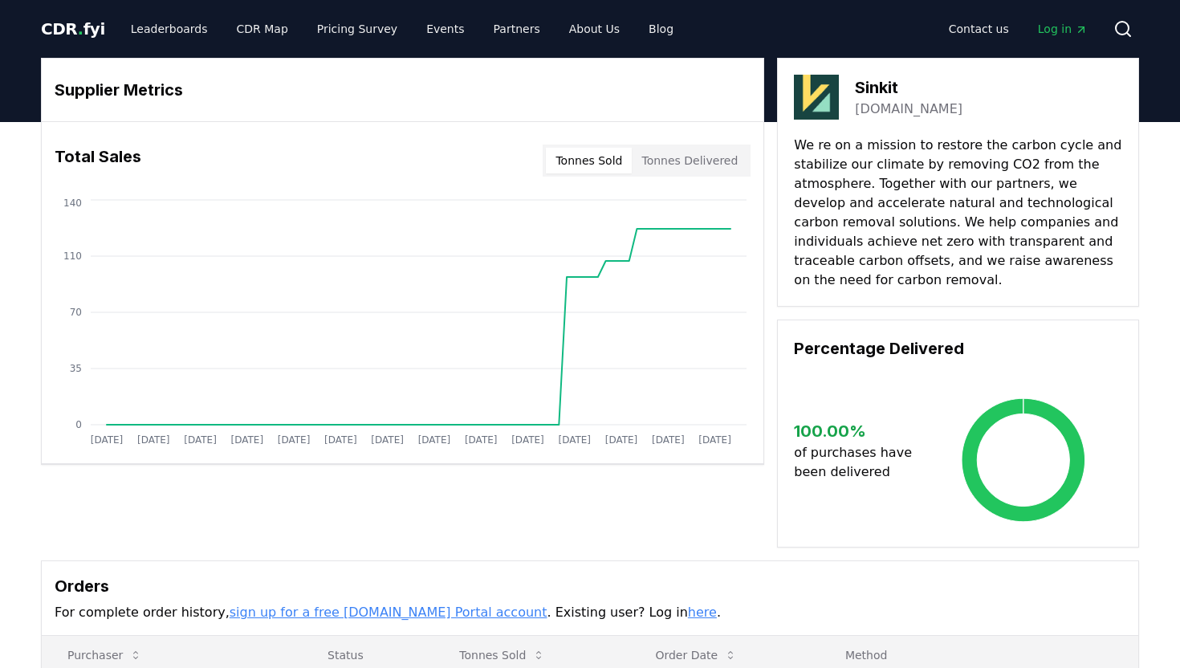
click at [883, 112] on link "[DOMAIN_NAME]" at bounding box center [909, 109] width 108 height 19
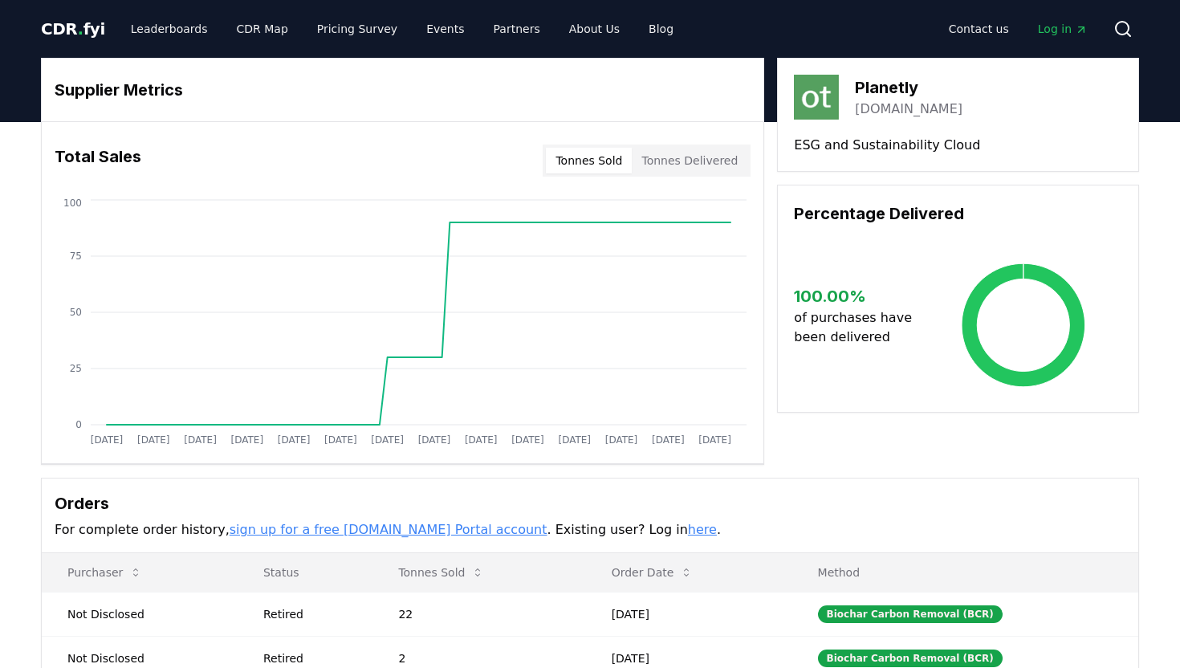
click at [902, 110] on link "planetly.com" at bounding box center [909, 109] width 108 height 19
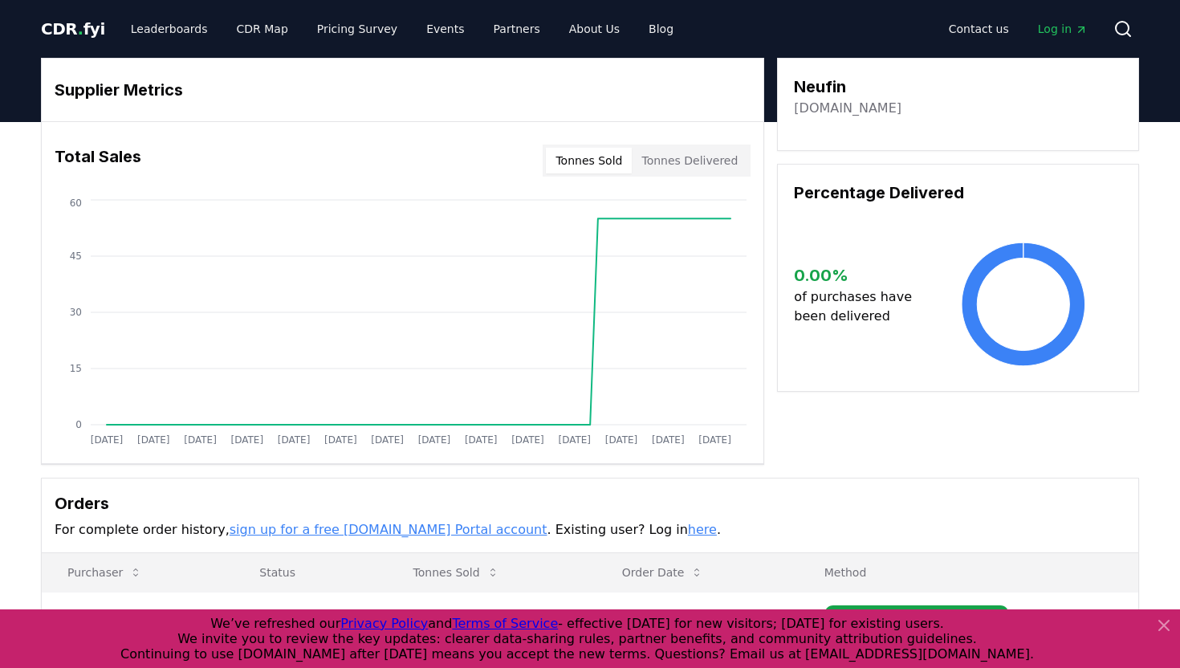
click at [830, 106] on link "[DOMAIN_NAME]" at bounding box center [848, 108] width 108 height 19
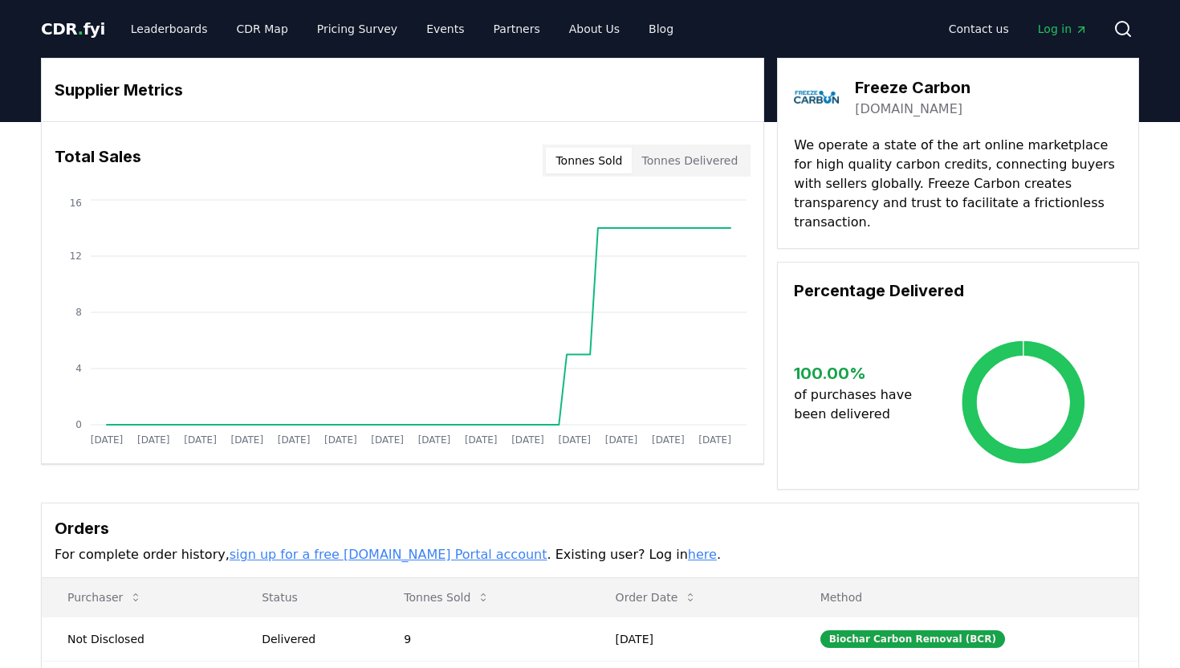
click at [883, 109] on link "freezecarbon.com" at bounding box center [909, 109] width 108 height 19
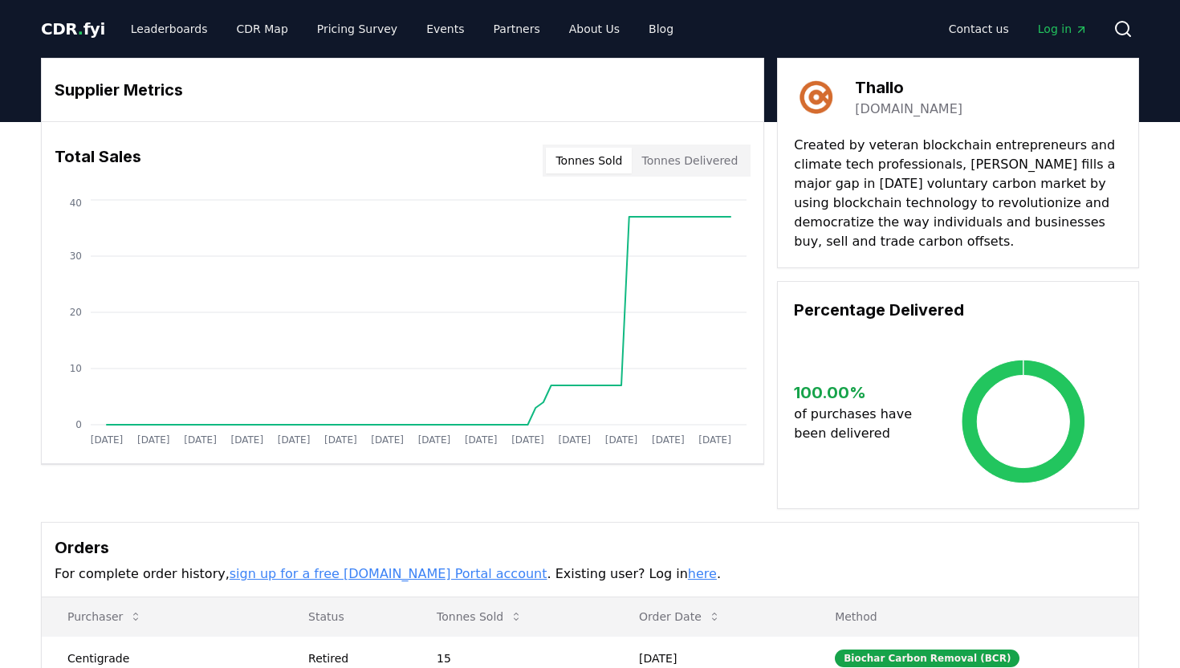
click at [870, 108] on link "[DOMAIN_NAME]" at bounding box center [909, 109] width 108 height 19
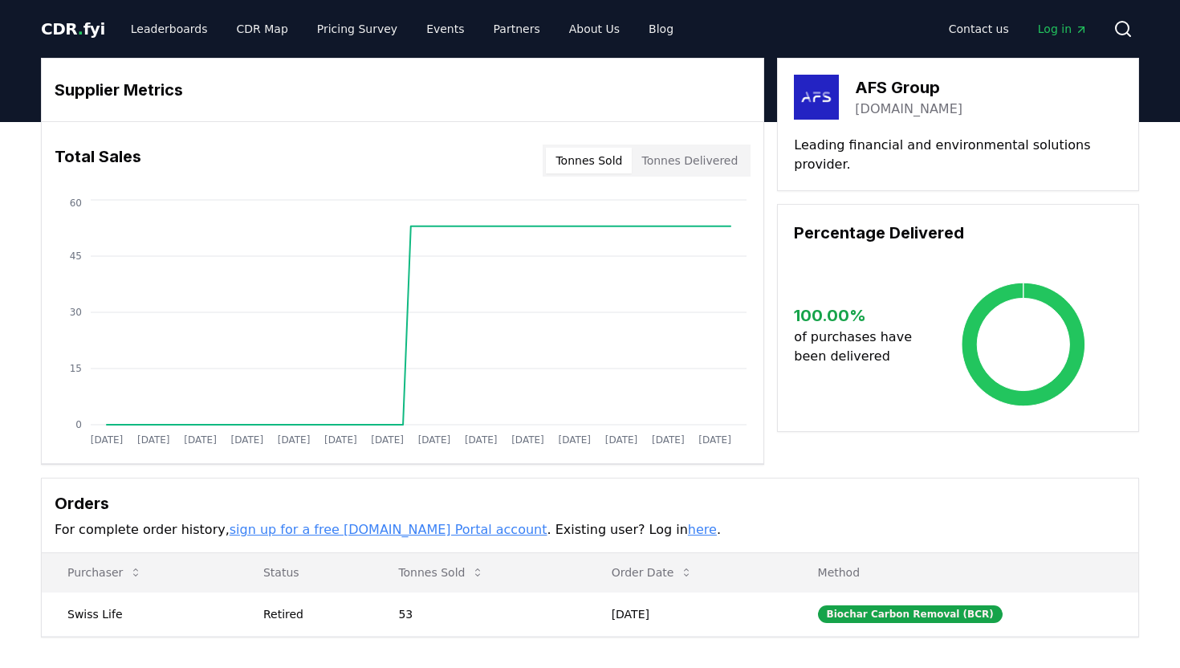
click at [879, 116] on link "[DOMAIN_NAME]" at bounding box center [909, 109] width 108 height 19
